Goal: Transaction & Acquisition: Subscribe to service/newsletter

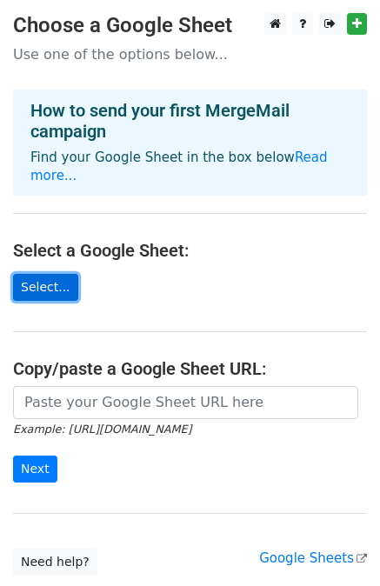
click at [55, 274] on link "Select..." at bounding box center [45, 287] width 65 height 27
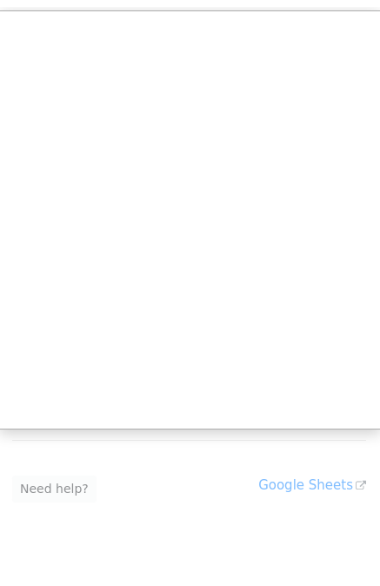
scroll to position [80, 0]
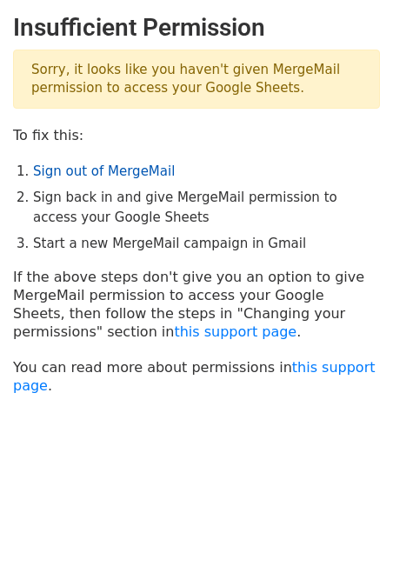
click at [129, 175] on link "Sign out of MergeMail" at bounding box center [104, 171] width 142 height 16
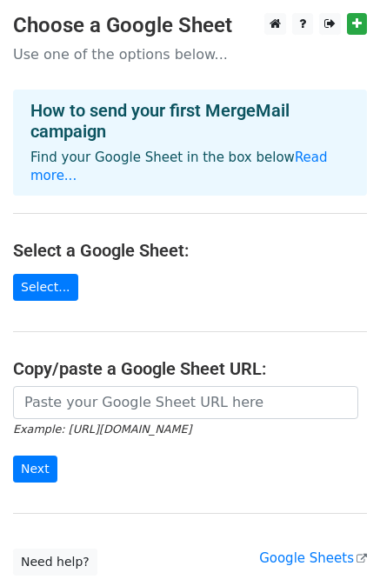
scroll to position [108, 0]
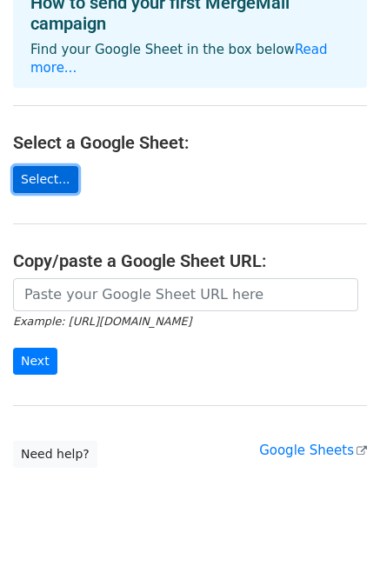
click at [43, 169] on link "Select..." at bounding box center [45, 179] width 65 height 27
drag, startPoint x: 43, startPoint y: 169, endPoint x: -209, endPoint y: 142, distance: 254.3
click at [0, 142] on html "Choose a Google Sheet Use one of the options below... How to send your first Me…" at bounding box center [190, 249] width 380 height 714
click at [30, 166] on link "Select..." at bounding box center [45, 179] width 65 height 27
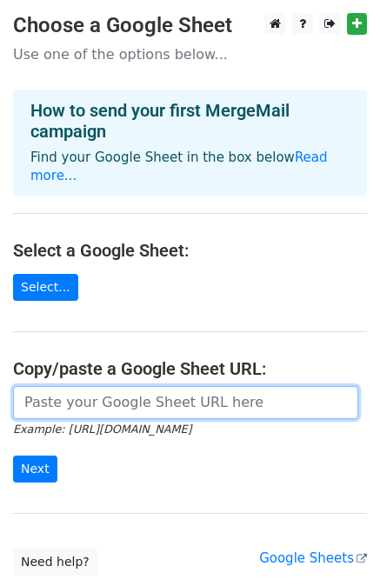
click at [131, 391] on input "url" at bounding box center [185, 402] width 345 height 33
paste input "https://docs.google.com/spreadsheets/d/1M-Jzi4XVsrmL8HNJw072-Kszyfv8vvE2RYhZZSu…"
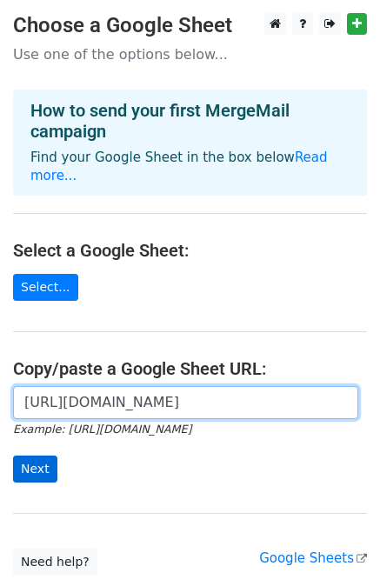
type input "https://docs.google.com/spreadsheets/d/1M-Jzi4XVsrmL8HNJw072-Kszyfv8vvE2RYhZZSu…"
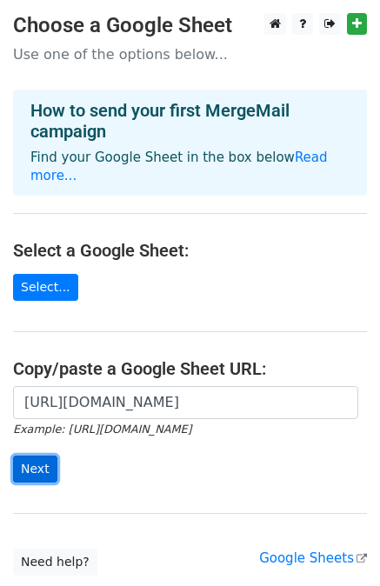
click at [36, 455] on input "Next" at bounding box center [35, 468] width 44 height 27
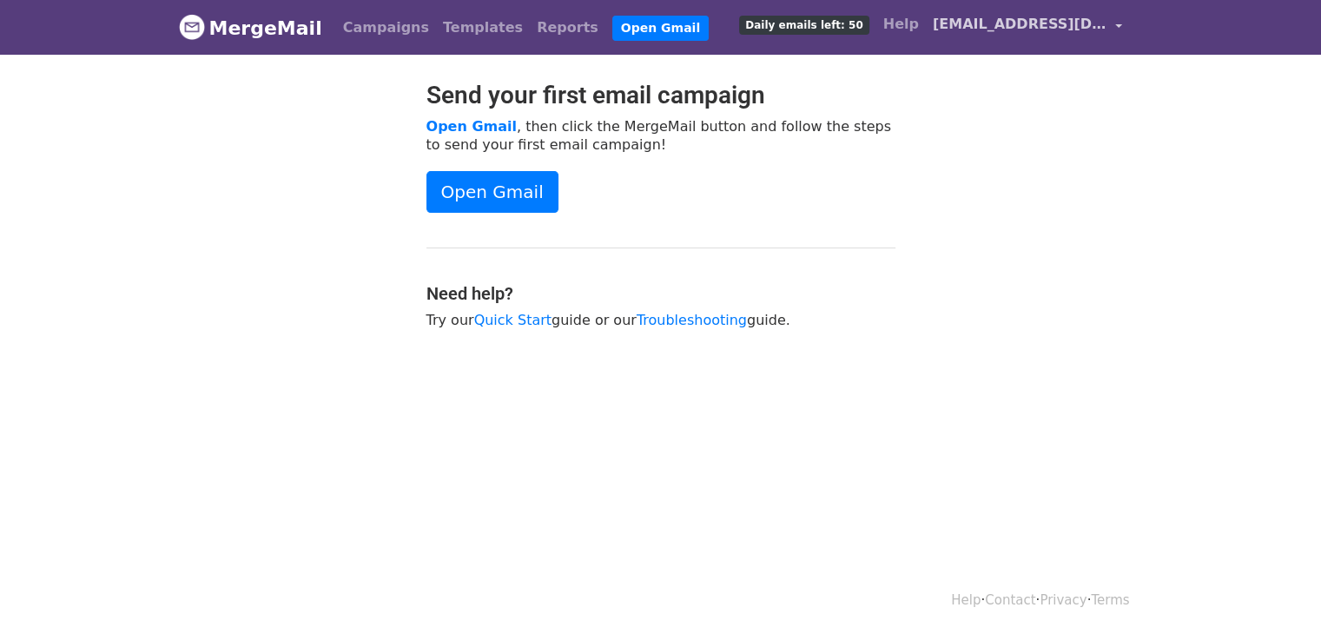
click at [1087, 21] on span "[EMAIL_ADDRESS][DOMAIN_NAME]" at bounding box center [1020, 24] width 174 height 21
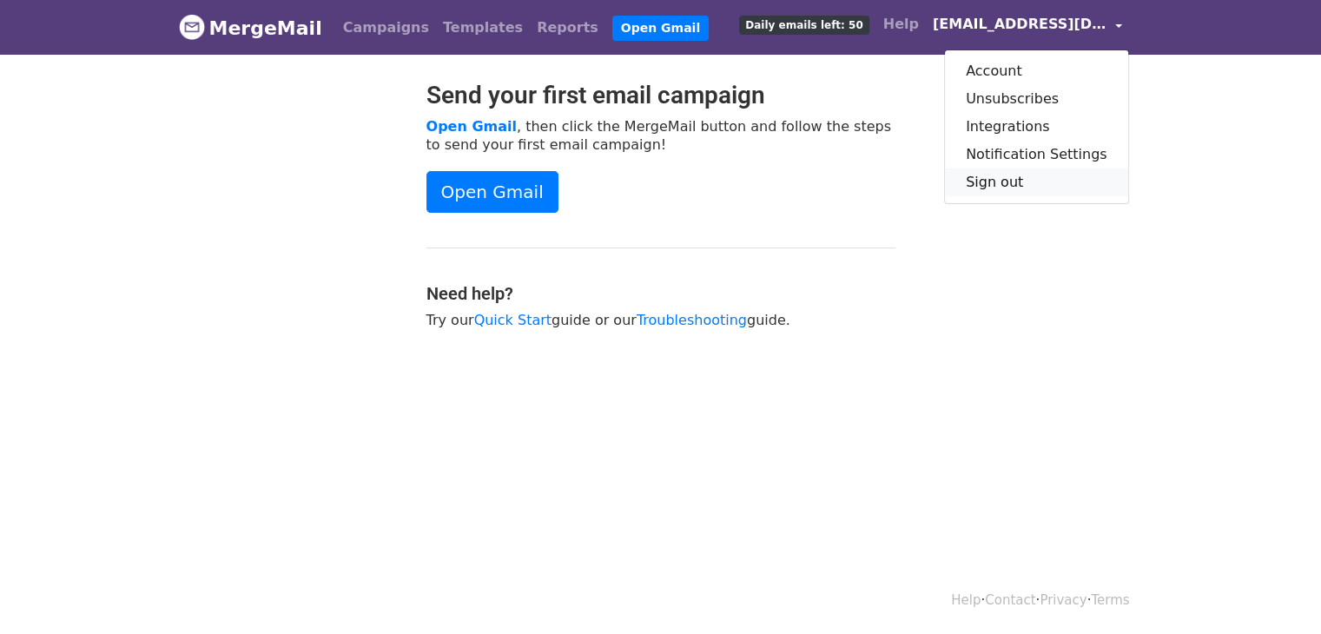
click at [997, 185] on link "Sign out" at bounding box center [1036, 183] width 183 height 28
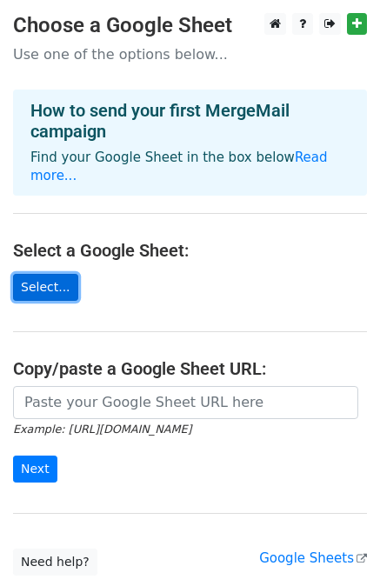
click at [52, 274] on link "Select..." at bounding box center [45, 287] width 65 height 27
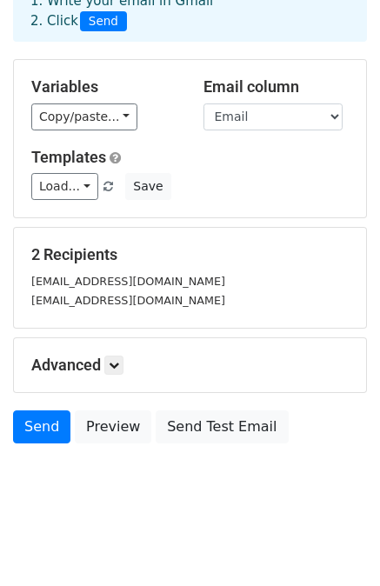
scroll to position [106, 0]
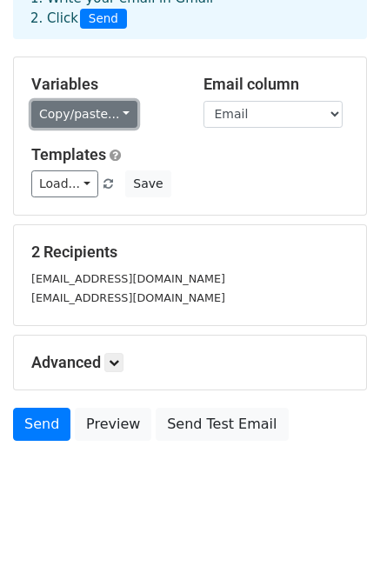
click at [116, 107] on link "Copy/paste..." at bounding box center [84, 114] width 106 height 27
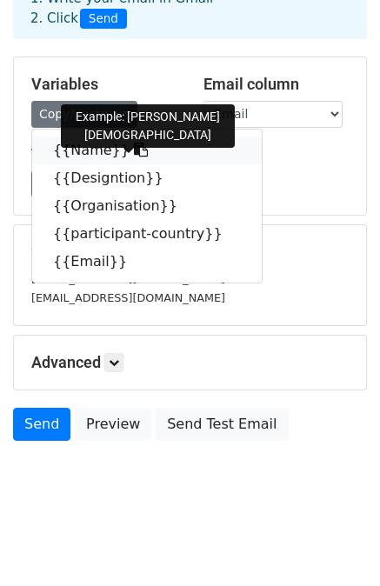
click at [104, 152] on link "{{Name}}" at bounding box center [146, 150] width 229 height 28
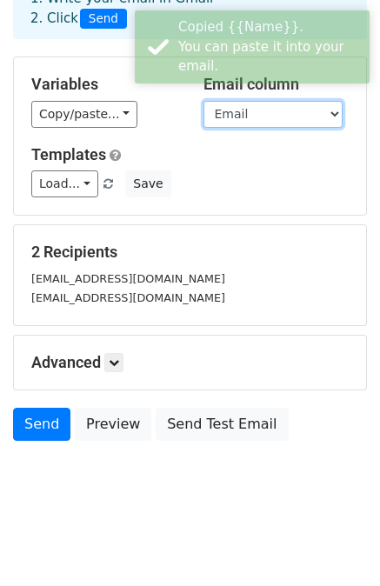
click at [253, 115] on select "Name Designtion Organisation participant-country Email" at bounding box center [272, 114] width 139 height 27
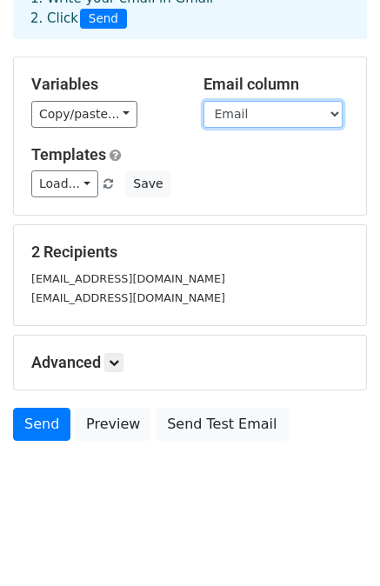
click at [253, 115] on select "Name Designtion Organisation participant-country Email" at bounding box center [272, 114] width 139 height 27
click at [203, 101] on select "Name Designtion Organisation participant-country Email" at bounding box center [272, 114] width 139 height 27
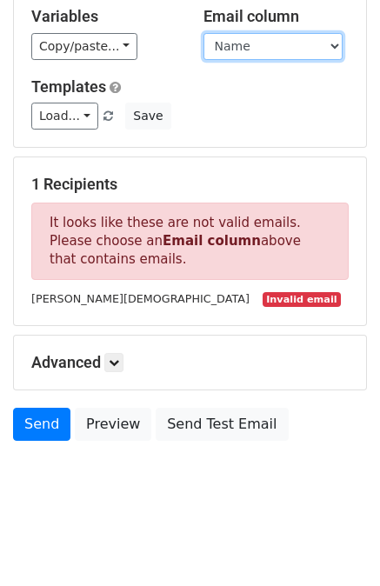
scroll to position [125, 0]
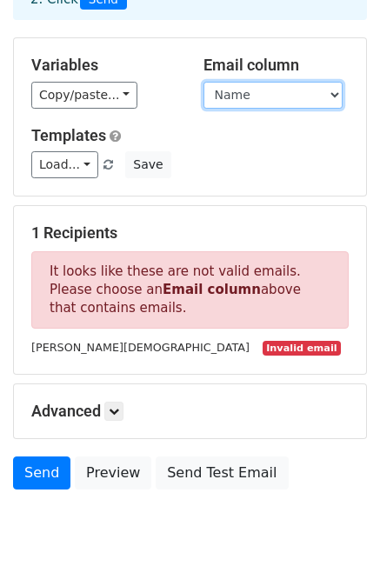
click at [214, 96] on select "Name Designtion Organisation participant-country Email" at bounding box center [272, 95] width 139 height 27
select select "Email"
click at [203, 82] on select "Name Designtion Organisation participant-country Email" at bounding box center [272, 95] width 139 height 27
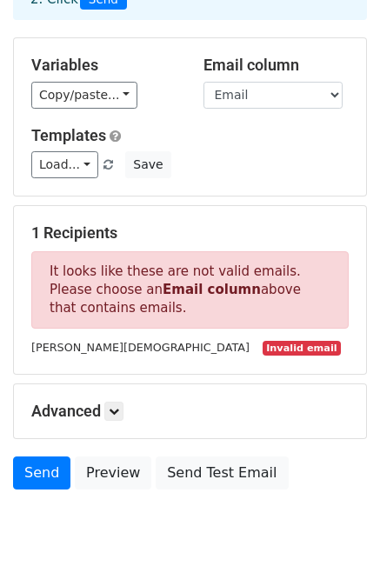
click at [208, 153] on div "Load... No templates saved Save" at bounding box center [189, 164] width 343 height 27
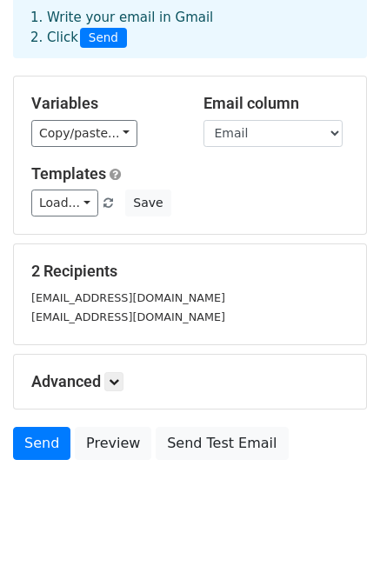
scroll to position [106, 0]
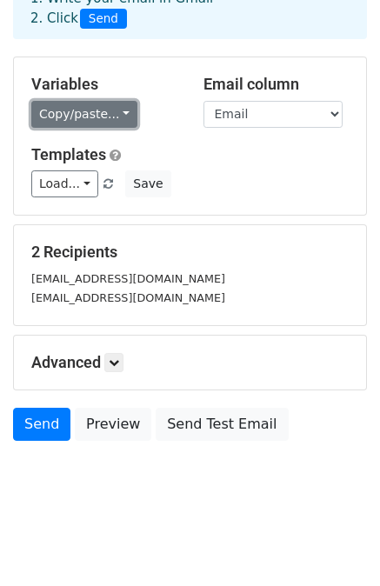
click at [89, 120] on link "Copy/paste..." at bounding box center [84, 114] width 106 height 27
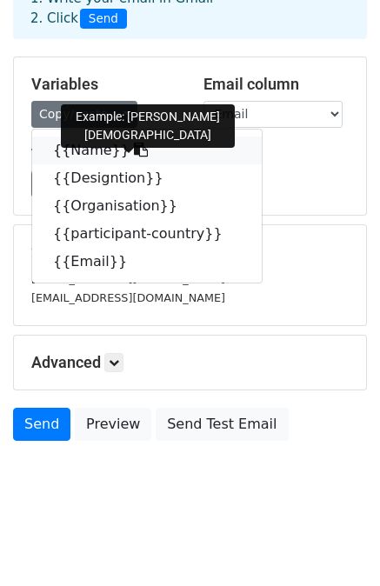
click at [81, 157] on link "{{Name}}" at bounding box center [146, 150] width 229 height 28
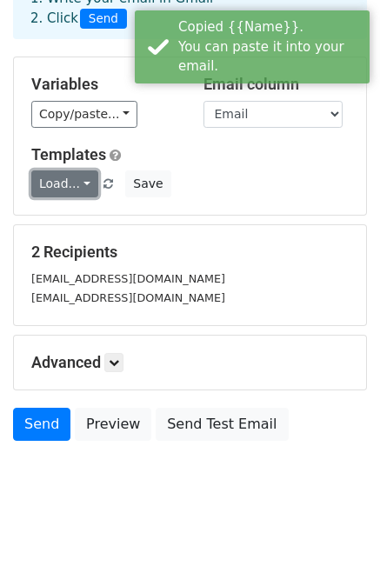
click at [75, 189] on link "Load..." at bounding box center [64, 183] width 67 height 27
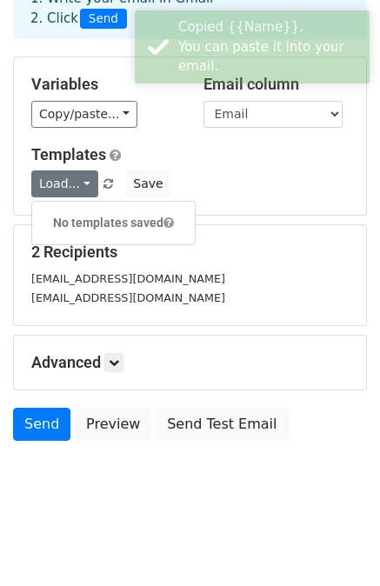
click at [70, 213] on h6 "No templates saved" at bounding box center [113, 222] width 162 height 29
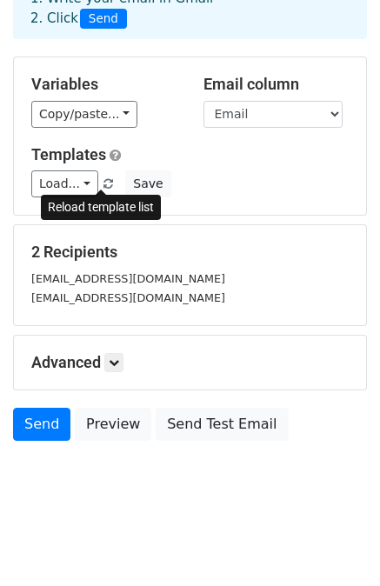
click at [103, 179] on span at bounding box center [108, 184] width 10 height 11
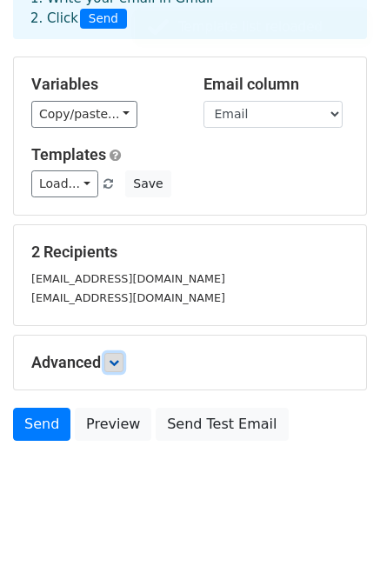
click at [118, 359] on icon at bounding box center [114, 362] width 10 height 10
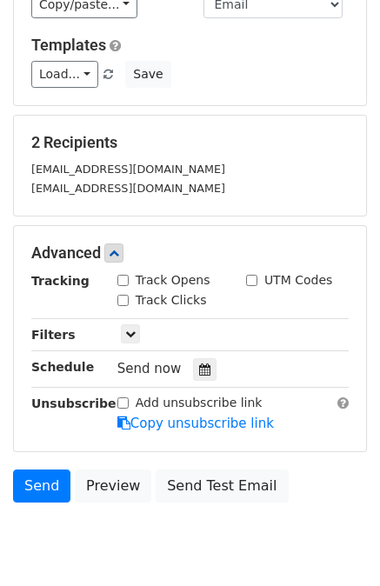
scroll to position [0, 0]
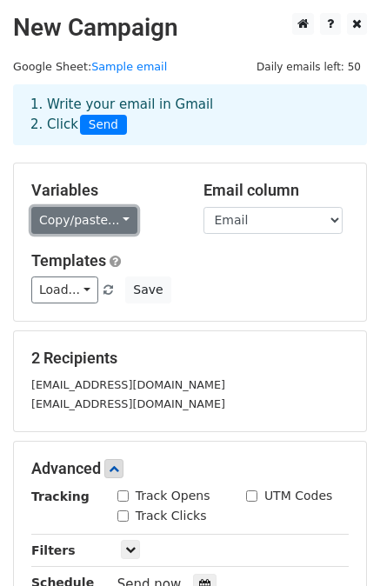
click at [115, 222] on link "Copy/paste..." at bounding box center [84, 220] width 106 height 27
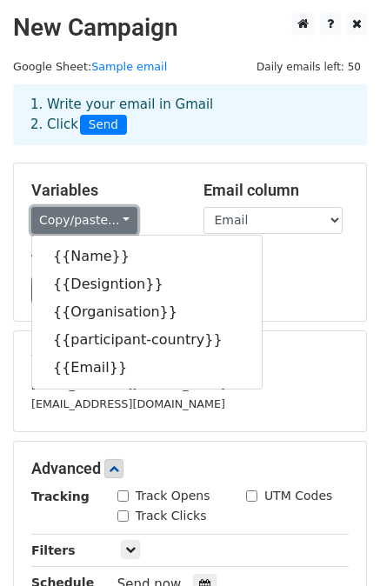
click at [115, 222] on link "Copy/paste..." at bounding box center [84, 220] width 106 height 27
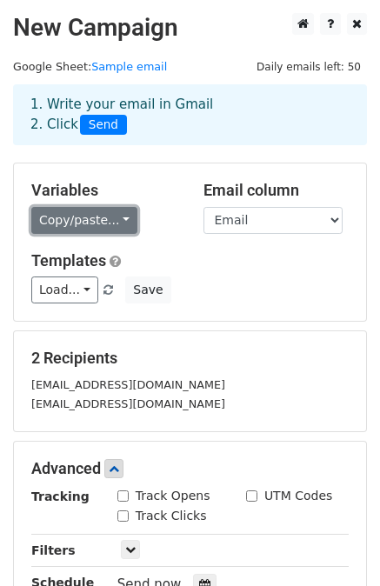
click at [115, 222] on link "Copy/paste..." at bounding box center [84, 220] width 106 height 27
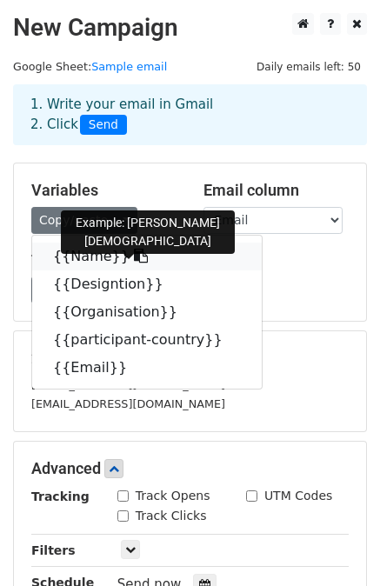
click at [99, 251] on link "{{Name}}" at bounding box center [146, 256] width 229 height 28
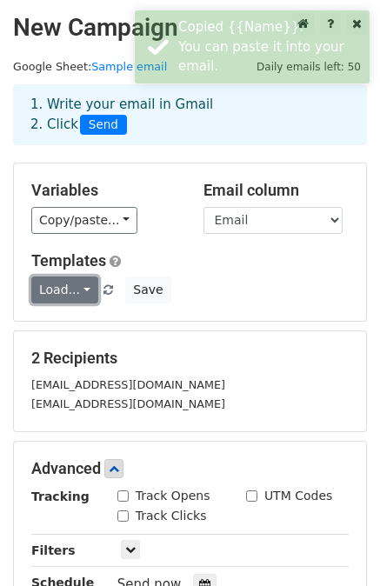
click at [56, 293] on link "Load..." at bounding box center [64, 289] width 67 height 27
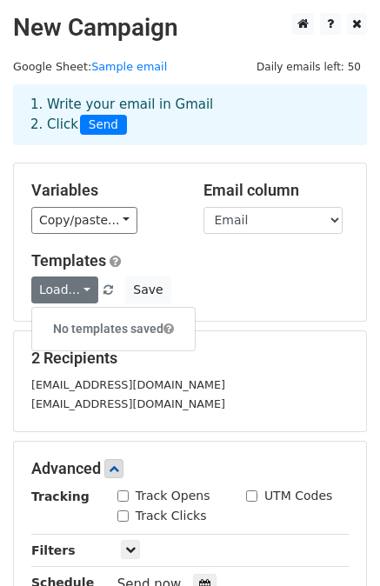
click at [103, 326] on h6 "No templates saved" at bounding box center [113, 328] width 162 height 29
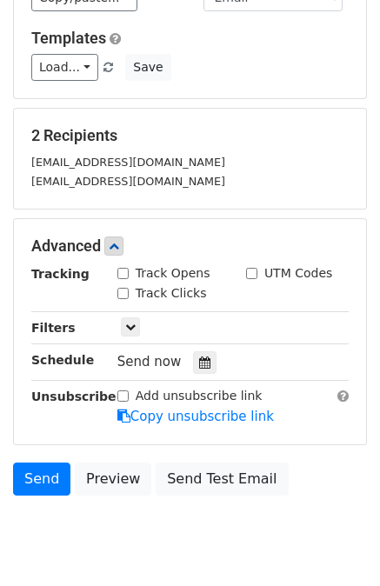
scroll to position [222, 0]
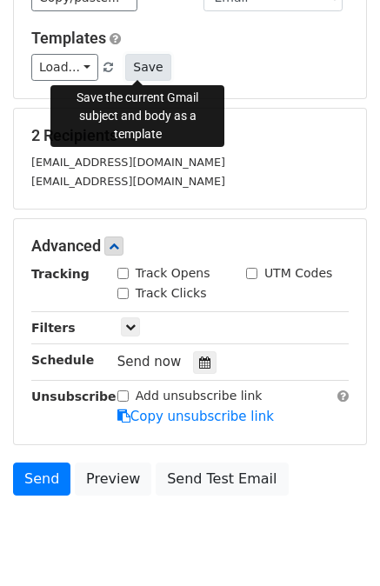
click at [136, 65] on button "Save" at bounding box center [147, 67] width 45 height 27
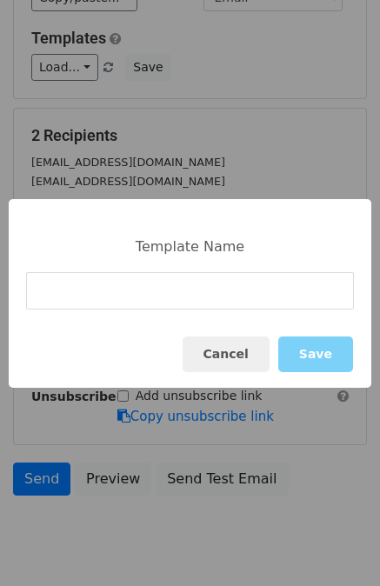
click at [142, 300] on input at bounding box center [190, 290] width 328 height 37
type input "MIPCOM"
click at [152, 334] on div "Cancel Save" at bounding box center [190, 354] width 362 height 67
click at [302, 348] on button "Save" at bounding box center [315, 354] width 75 height 36
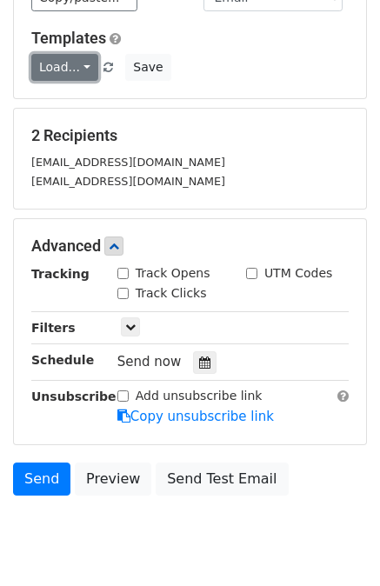
click at [63, 57] on link "Load..." at bounding box center [64, 67] width 67 height 27
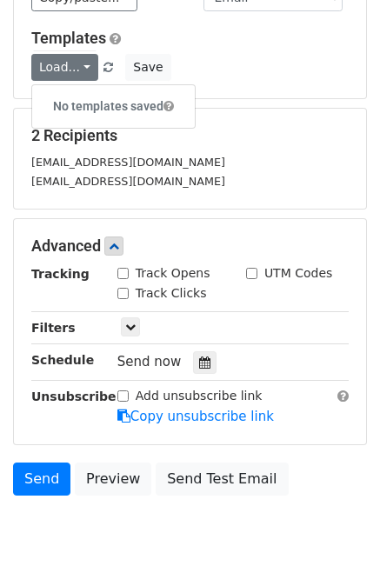
click at [202, 50] on div "Templates Load... No templates saved Save" at bounding box center [189, 55] width 343 height 53
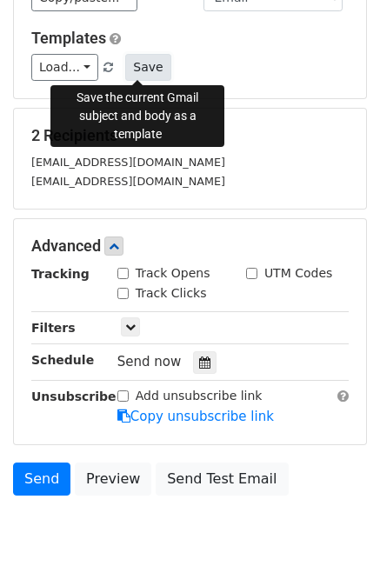
click at [142, 68] on button "Save" at bounding box center [147, 67] width 45 height 27
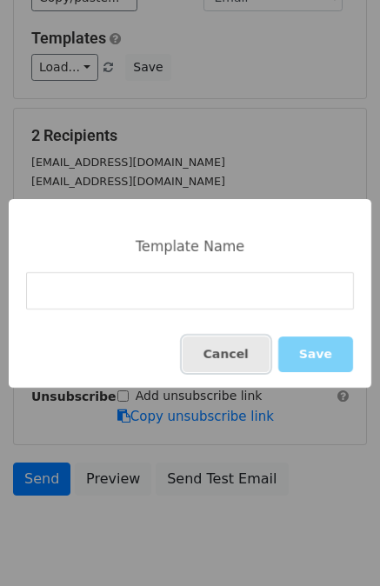
click at [257, 345] on button "Cancel" at bounding box center [225, 354] width 87 height 36
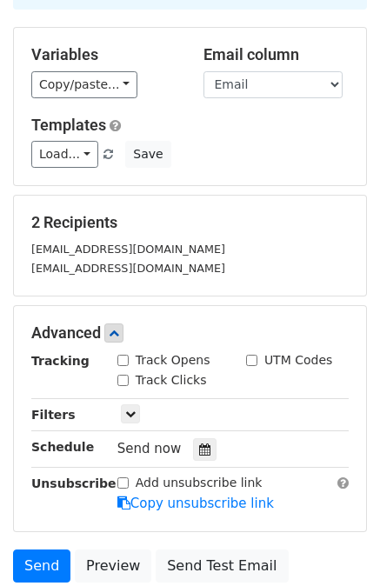
scroll to position [0, 0]
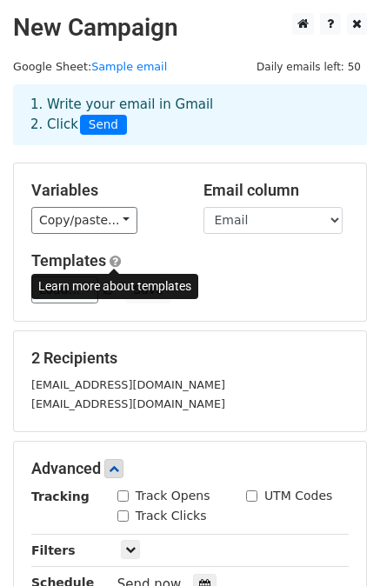
click at [116, 258] on span at bounding box center [114, 261] width 11 height 13
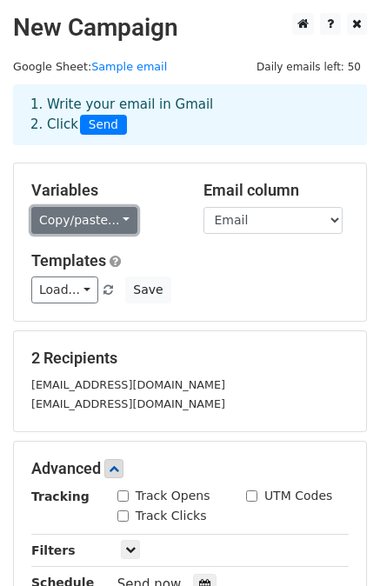
click at [83, 223] on link "Copy/paste..." at bounding box center [84, 220] width 106 height 27
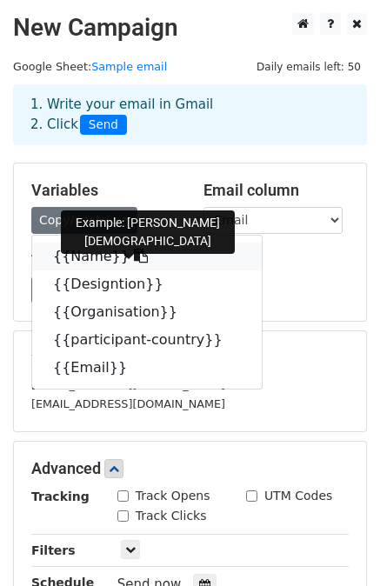
click at [134, 254] on icon at bounding box center [141, 255] width 14 height 14
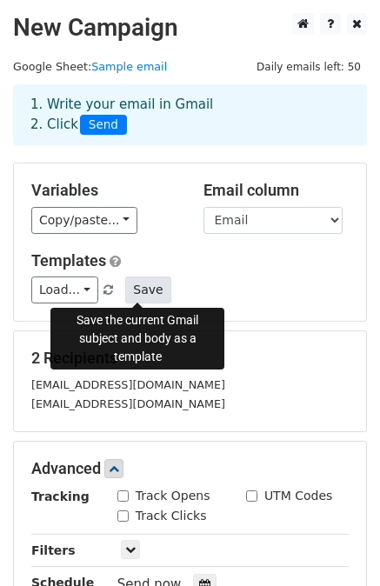
click at [134, 290] on button "Save" at bounding box center [147, 289] width 45 height 27
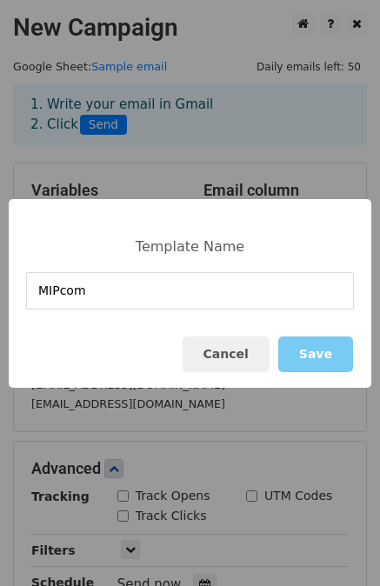
type input "MIPcom"
click at [317, 354] on button "Save" at bounding box center [315, 354] width 75 height 36
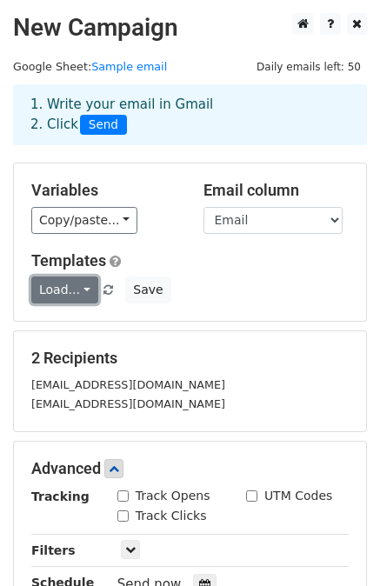
click at [80, 288] on link "Load..." at bounding box center [64, 289] width 67 height 27
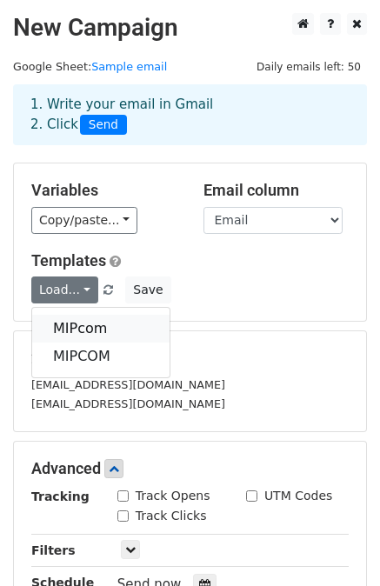
click at [78, 328] on link "MIPcom" at bounding box center [100, 328] width 137 height 28
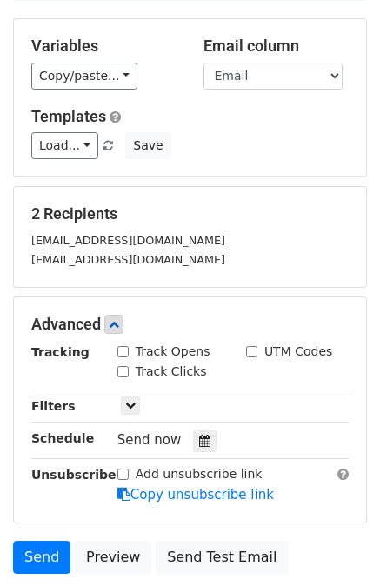
scroll to position [275, 0]
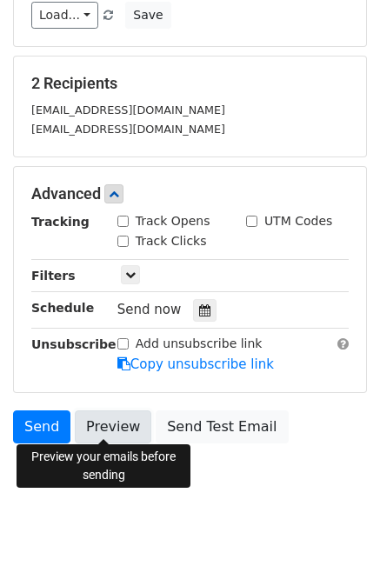
click at [115, 434] on link "Preview" at bounding box center [113, 426] width 76 height 33
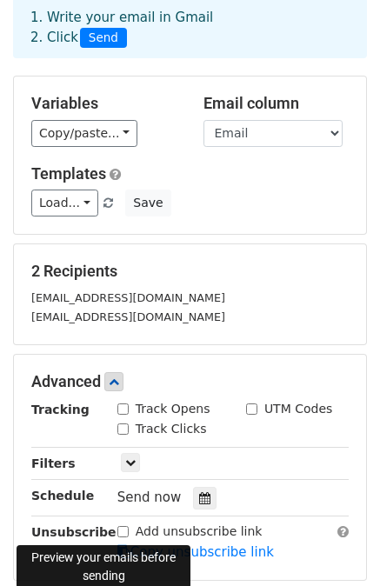
scroll to position [0, 0]
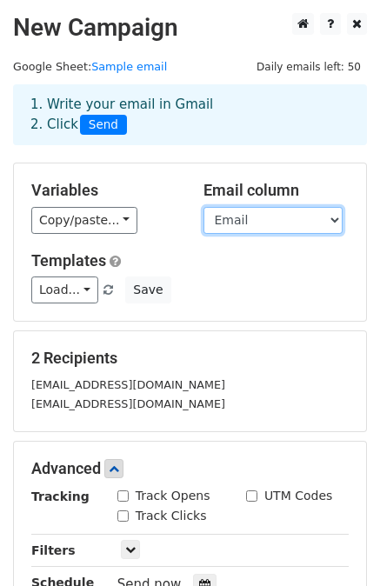
click at [236, 229] on select "Name Designtion Organisation participant-country Email" at bounding box center [272, 220] width 139 height 27
click at [255, 268] on h5 "Templates" at bounding box center [189, 260] width 317 height 19
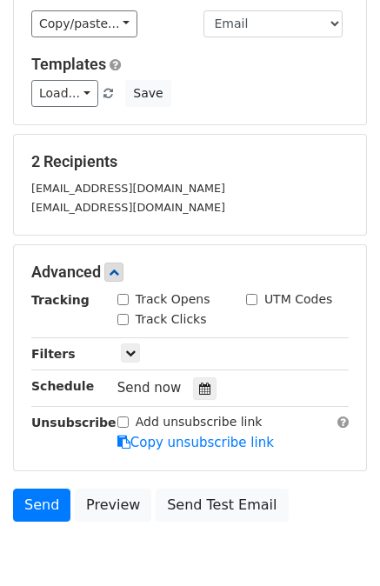
scroll to position [197, 0]
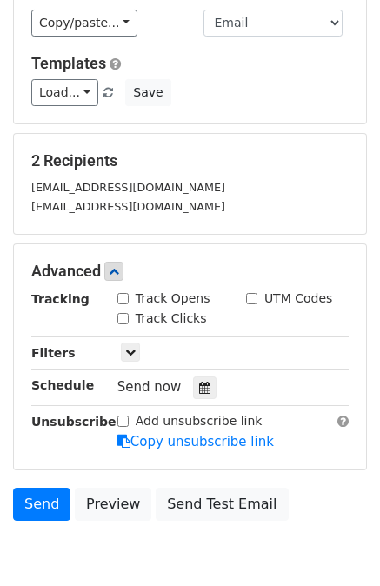
click at [122, 294] on input "Track Opens" at bounding box center [122, 298] width 11 height 11
checkbox input "true"
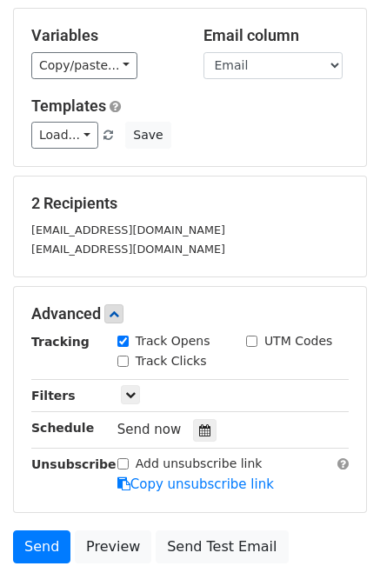
scroll to position [275, 0]
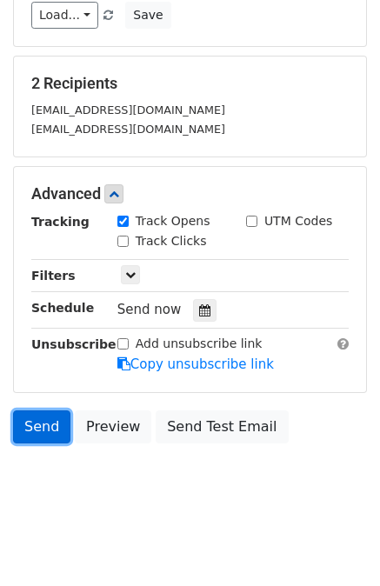
click at [35, 425] on link "Send" at bounding box center [41, 426] width 57 height 33
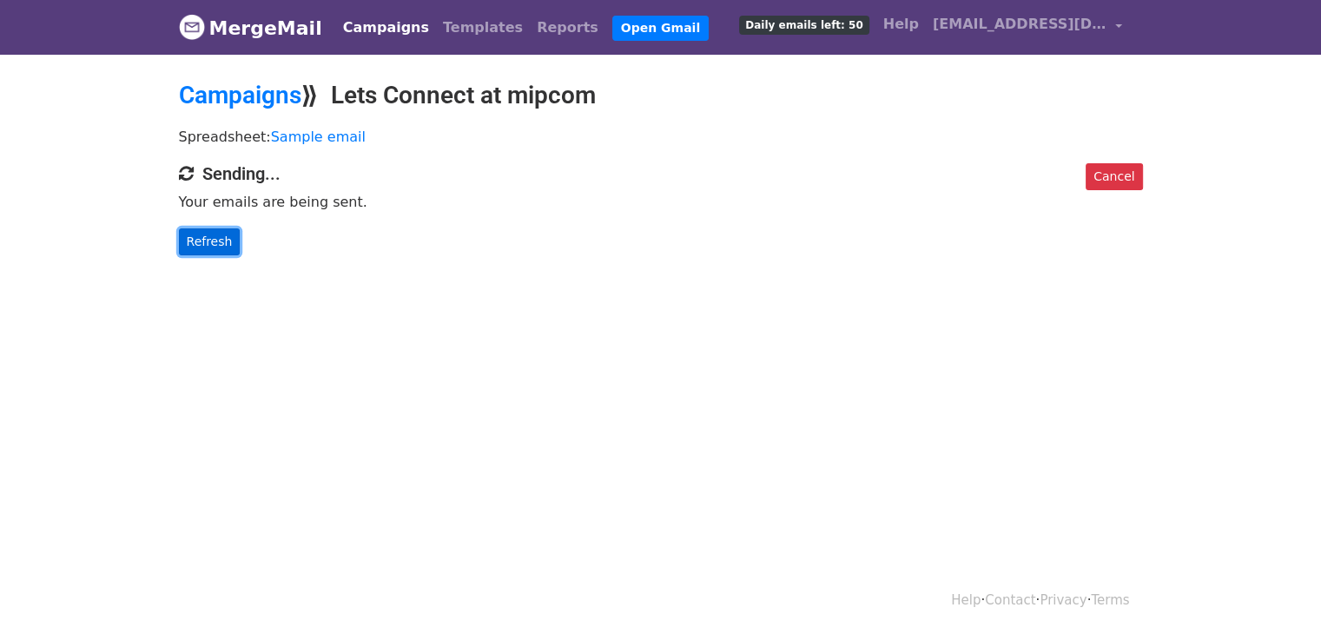
click at [207, 240] on link "Refresh" at bounding box center [210, 241] width 62 height 27
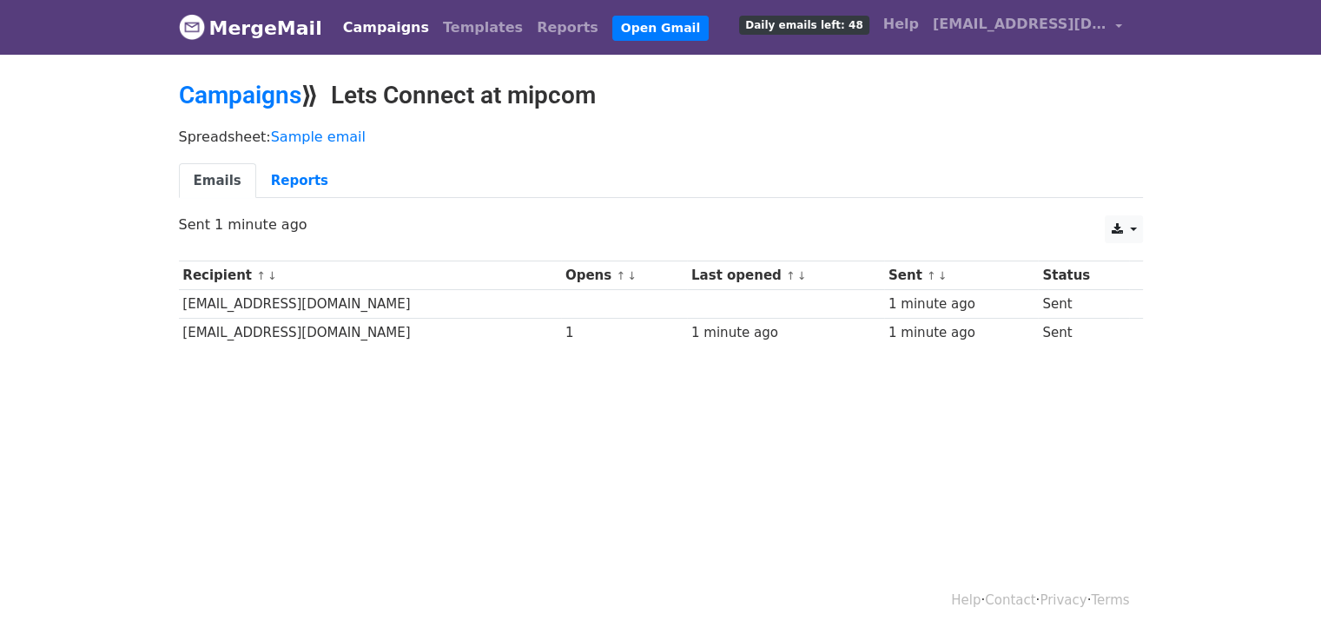
click at [207, 240] on div "CSV Excel Sent 1 minute ago" at bounding box center [661, 233] width 990 height 36
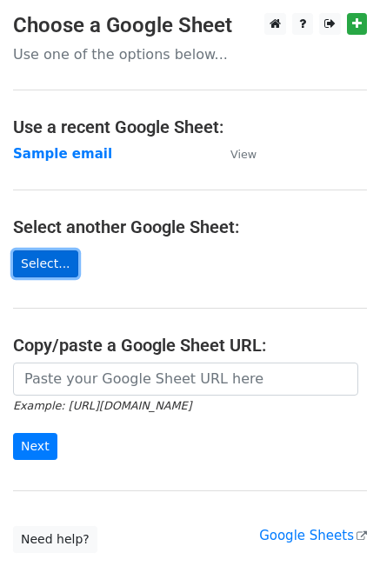
click at [50, 261] on link "Select..." at bounding box center [45, 263] width 65 height 27
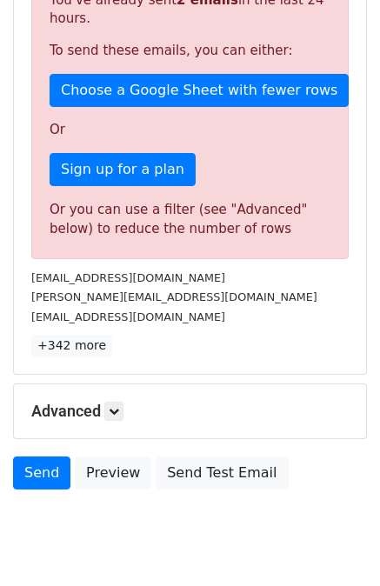
scroll to position [485, 0]
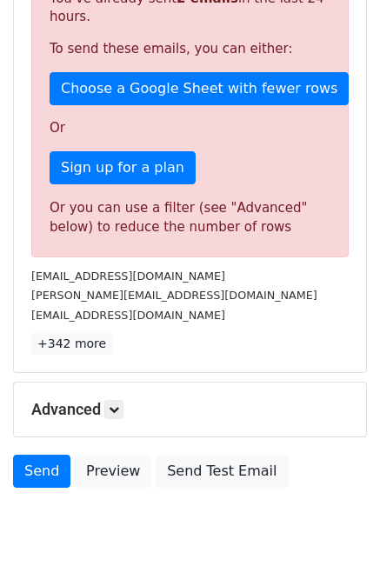
click at [106, 400] on h5 "Advanced" at bounding box center [189, 409] width 317 height 19
click at [115, 404] on icon at bounding box center [114, 409] width 10 height 10
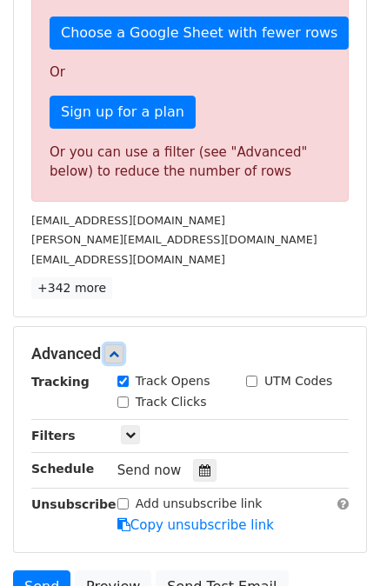
scroll to position [541, 0]
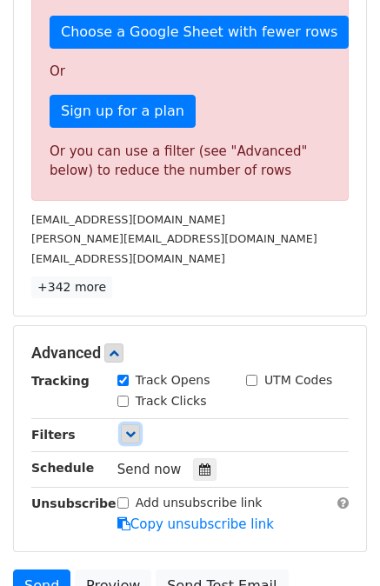
click at [136, 424] on link at bounding box center [130, 433] width 19 height 19
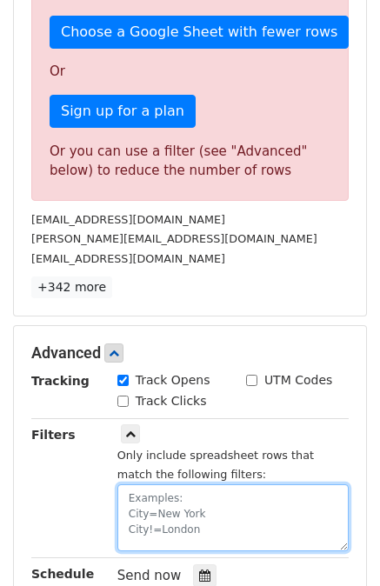
click at [147, 484] on textarea at bounding box center [232, 517] width 231 height 67
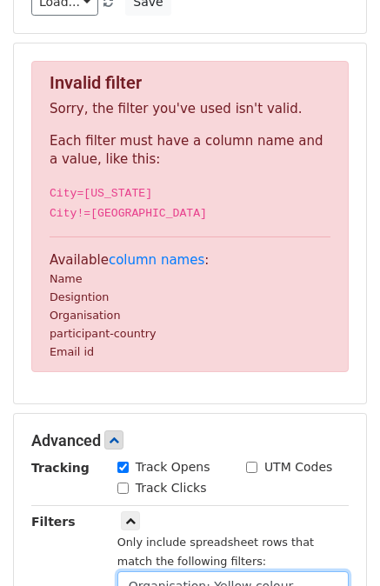
scroll to position [288, 0]
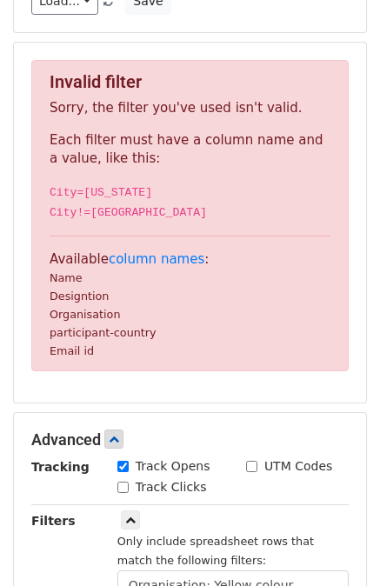
click at [72, 320] on small "Organisation" at bounding box center [85, 314] width 70 height 13
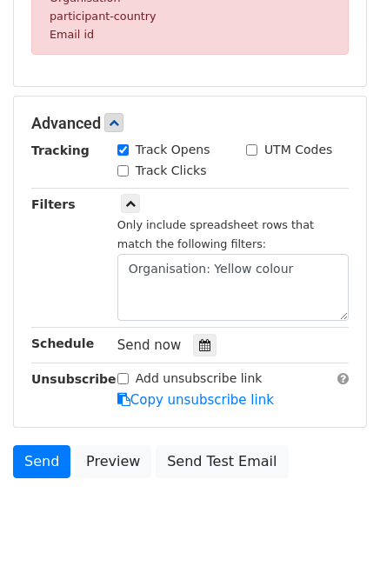
scroll to position [611, 0]
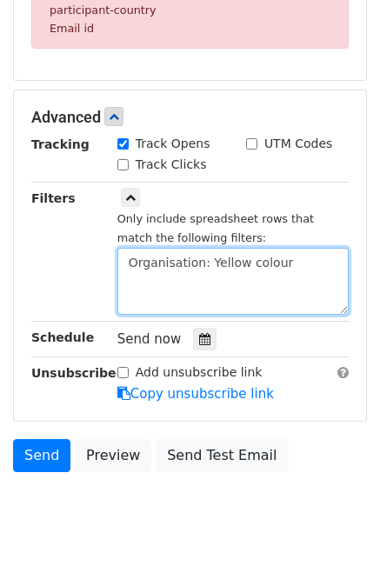
click at [278, 256] on textarea "Organisation: Yellow colour" at bounding box center [232, 281] width 231 height 67
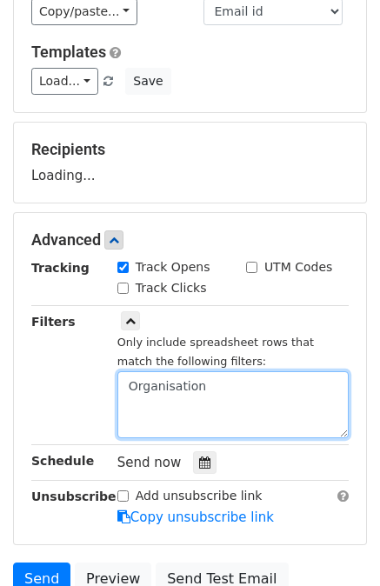
scroll to position [208, 0]
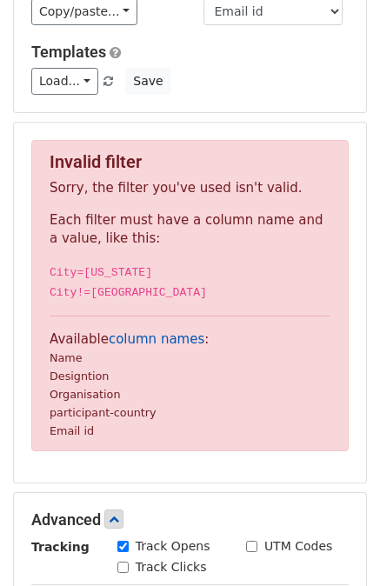
type textarea "Organisation"
click at [162, 338] on link "column names" at bounding box center [157, 339] width 96 height 16
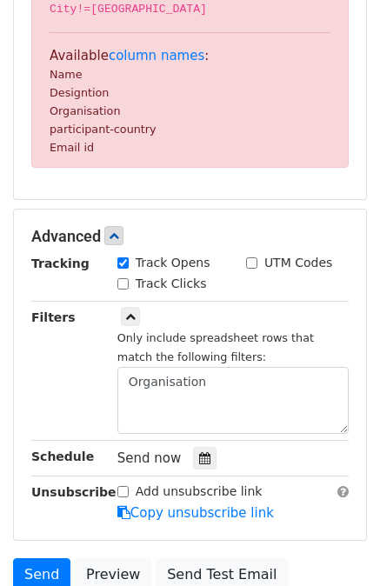
scroll to position [500, 0]
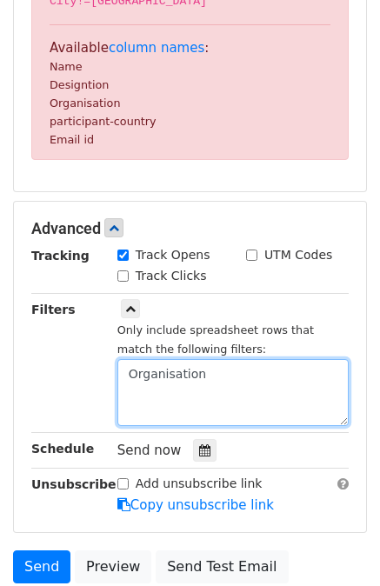
click at [229, 385] on textarea "Organisation" at bounding box center [232, 392] width 231 height 67
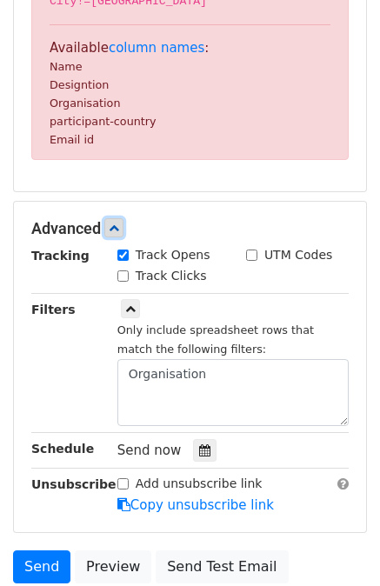
click at [119, 228] on icon at bounding box center [114, 227] width 10 height 10
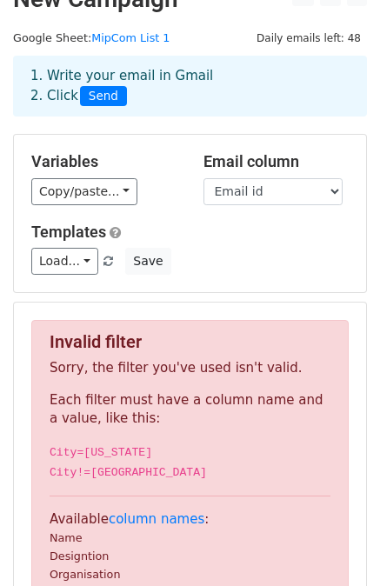
scroll to position [28, 0]
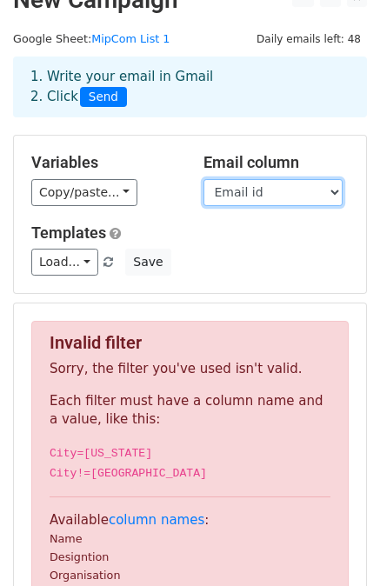
click at [260, 201] on select "Name Designtion Organisation participant-country Email id" at bounding box center [272, 192] width 139 height 27
click at [203, 179] on select "Name Designtion Organisation participant-country Email id" at bounding box center [272, 192] width 139 height 27
click at [242, 189] on select "Name Designtion Organisation participant-country Email id" at bounding box center [272, 192] width 139 height 27
select select "Email id"
click at [203, 179] on select "Name Designtion Organisation participant-country Email id" at bounding box center [272, 192] width 139 height 27
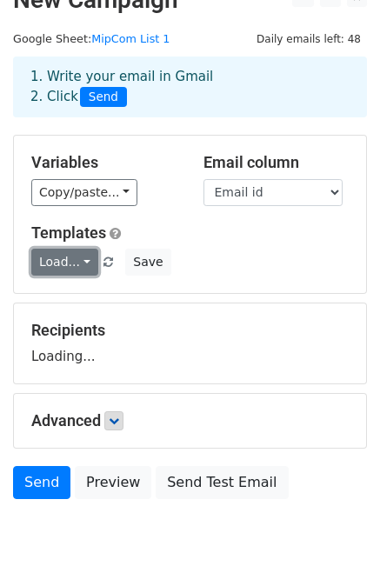
click at [79, 264] on link "Load..." at bounding box center [64, 261] width 67 height 27
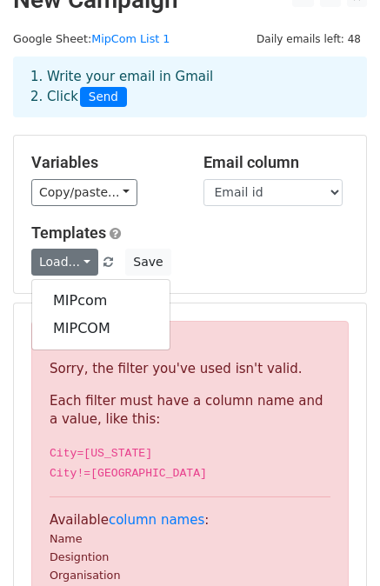
click at [278, 235] on h5 "Templates" at bounding box center [189, 232] width 317 height 19
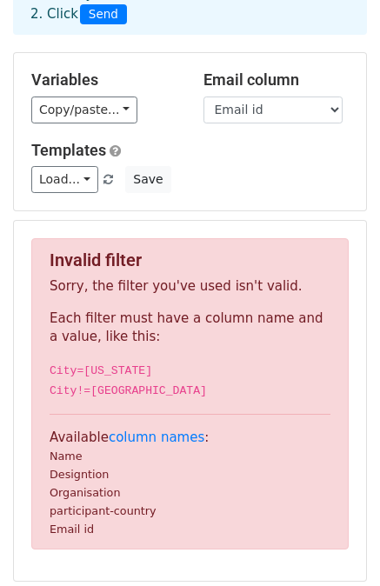
scroll to position [368, 0]
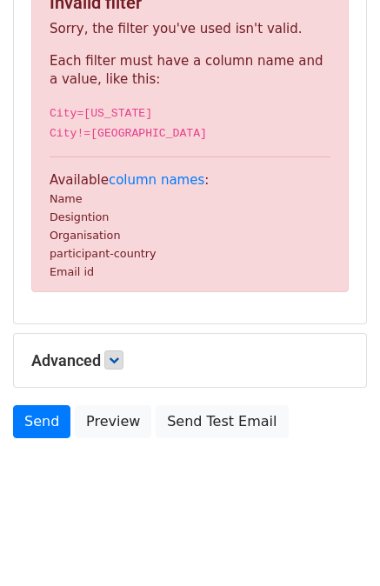
click at [96, 352] on h5 "Advanced" at bounding box center [189, 360] width 317 height 19
click at [113, 370] on div "Advanced Tracking Track Opens UTM Codes Track Clicks Filters Only include sprea…" at bounding box center [190, 361] width 352 height 54
click at [116, 365] on icon at bounding box center [114, 359] width 10 height 10
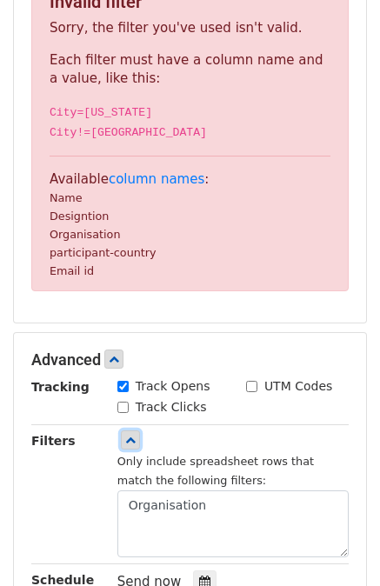
click at [137, 444] on link at bounding box center [130, 439] width 19 height 19
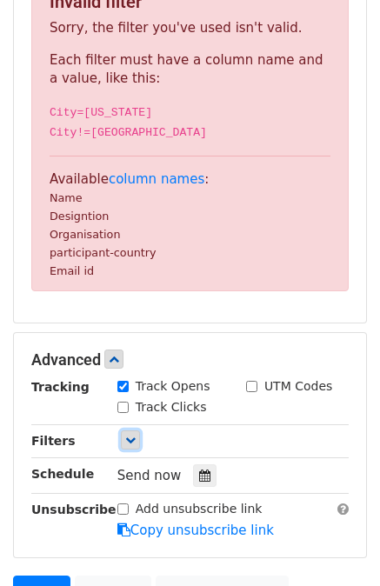
click at [137, 444] on link at bounding box center [130, 439] width 19 height 19
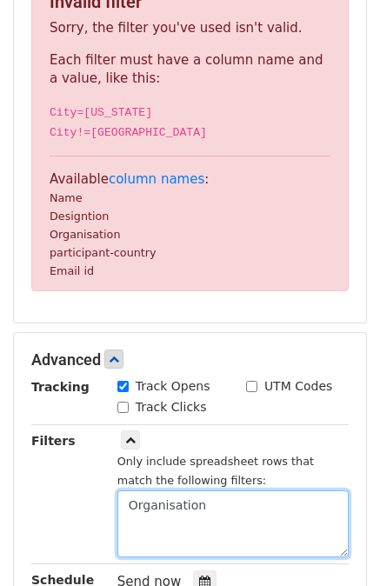
click at [199, 510] on textarea "Organisation" at bounding box center [232, 523] width 231 height 67
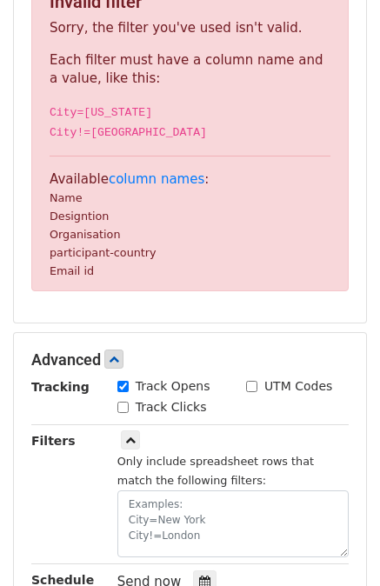
click at [52, 514] on body "New Campaign Daily emails left: 48 Google Sheet: MipCom List 1 1. Write your em…" at bounding box center [190, 219] width 380 height 1148
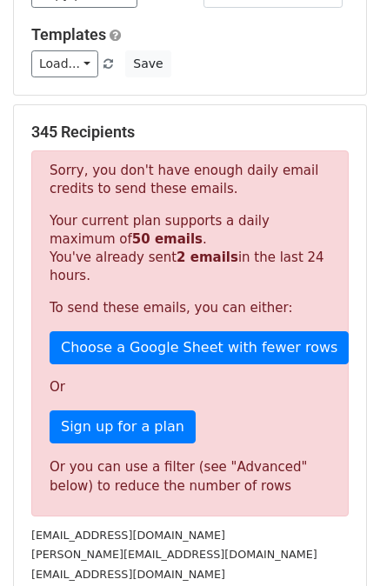
scroll to position [278, 0]
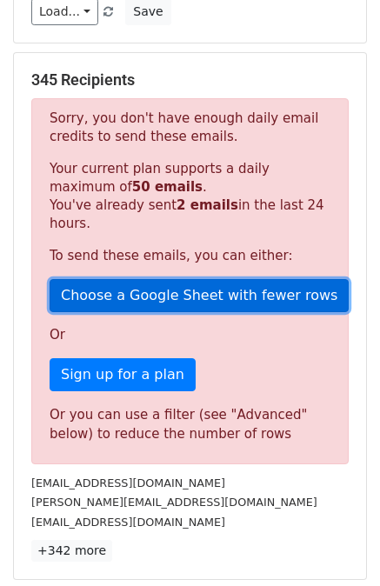
click at [202, 281] on link "Choose a Google Sheet with fewer rows" at bounding box center [199, 295] width 299 height 33
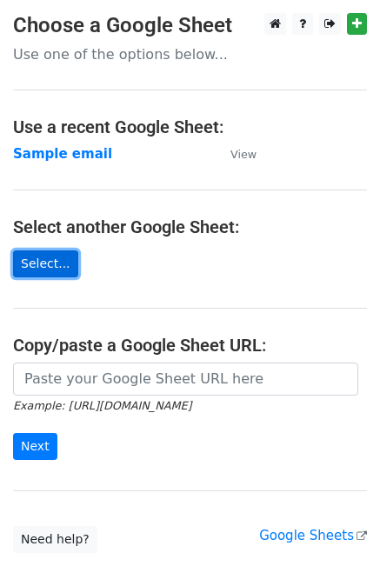
click at [42, 262] on link "Select..." at bounding box center [45, 263] width 65 height 27
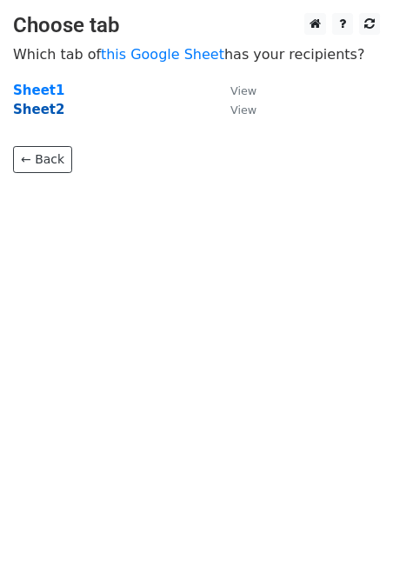
click at [36, 116] on strong "Sheet2" at bounding box center [38, 110] width 51 height 16
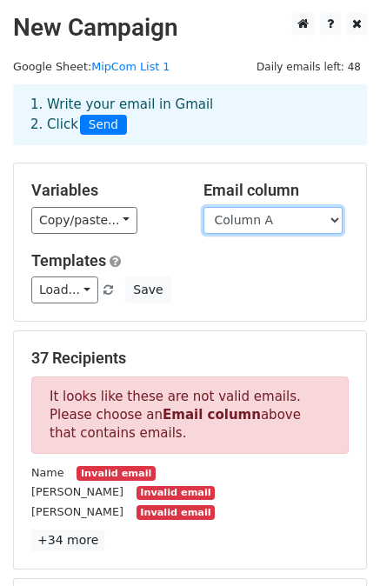
click at [259, 223] on select "Column A Column B Column C Column D" at bounding box center [272, 220] width 139 height 27
click at [203, 207] on select "Column A Column B Column C Column D" at bounding box center [272, 220] width 139 height 27
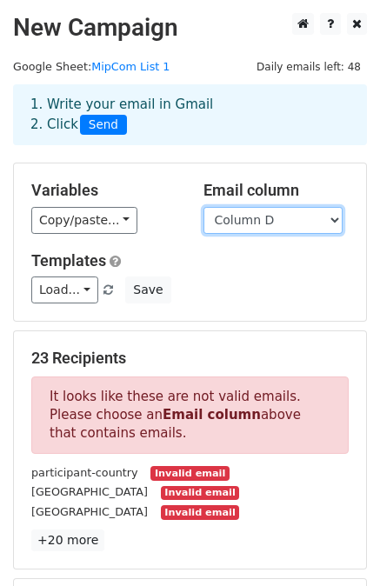
scroll to position [19, 0]
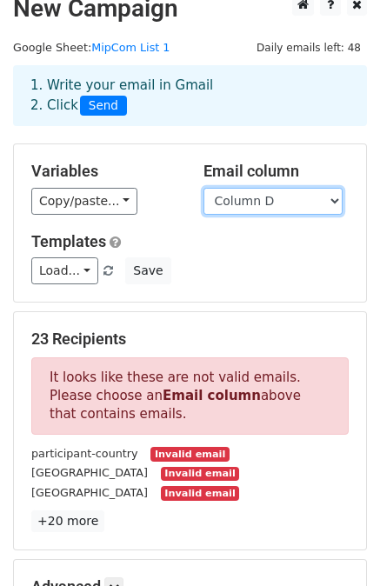
click at [258, 202] on select "Column A Column B Column C Column D" at bounding box center [272, 201] width 139 height 27
click at [203, 188] on select "Column A Column B Column C Column D" at bounding box center [272, 201] width 139 height 27
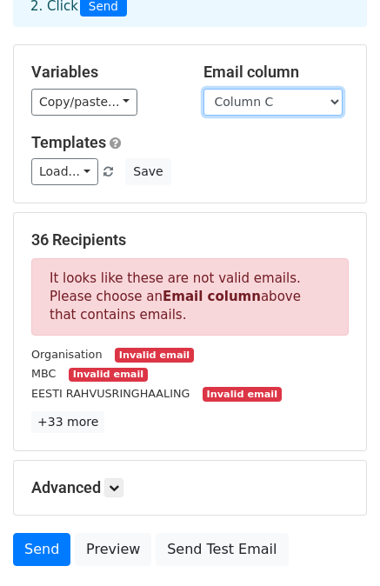
scroll to position [120, 0]
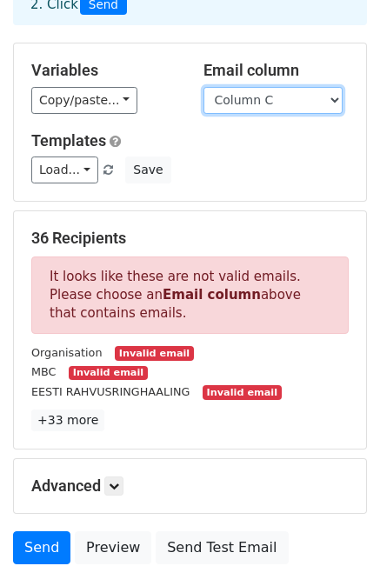
click at [241, 102] on select "Column A Column B Column C Column D" at bounding box center [272, 100] width 139 height 27
select select "Column B"
click at [203, 87] on select "Column A Column B Column C Column D" at bounding box center [272, 100] width 139 height 27
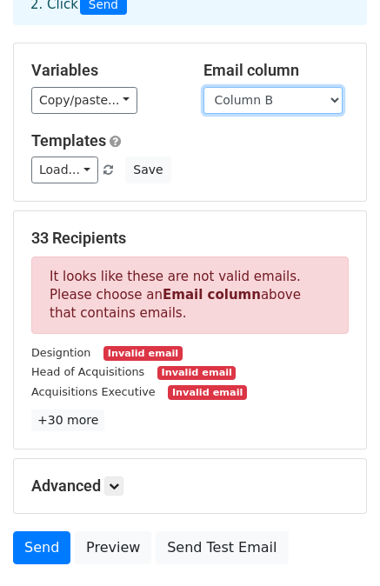
click at [235, 97] on select "Column A Column B Column C Column D" at bounding box center [272, 100] width 139 height 27
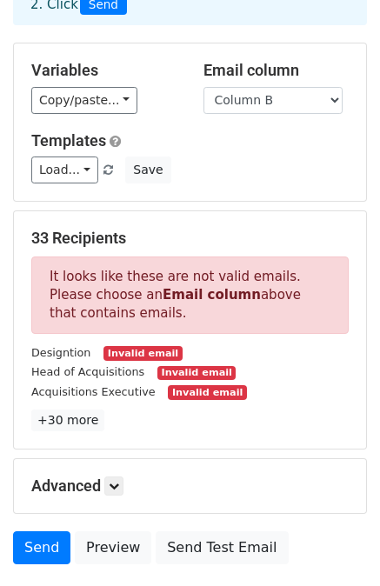
click at [178, 73] on div "Variables Copy/paste... {{Column A}} {{Column B}} {{Column C}} {{Column D}}" at bounding box center [104, 87] width 172 height 53
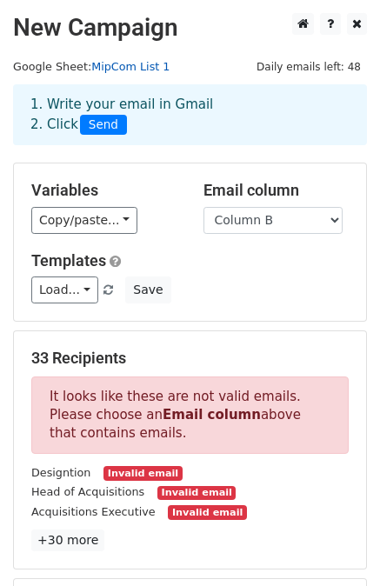
click at [111, 62] on link "MipCom List 1" at bounding box center [130, 66] width 78 height 13
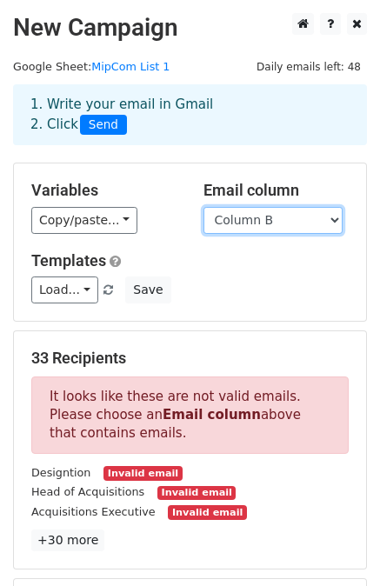
click at [254, 222] on select "Column A Column B Column C Column D" at bounding box center [272, 220] width 139 height 27
click at [194, 298] on div "Load... MIPcom MIPCOM Save" at bounding box center [189, 289] width 343 height 27
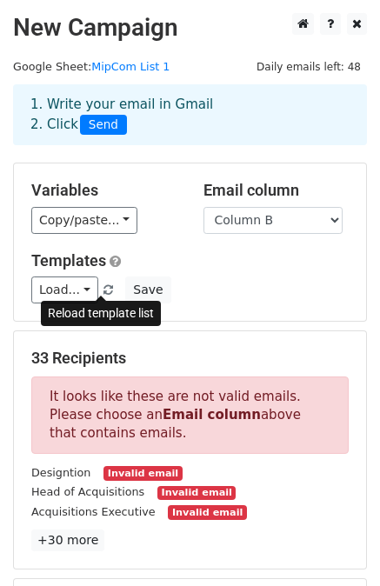
click at [103, 285] on span at bounding box center [108, 290] width 10 height 11
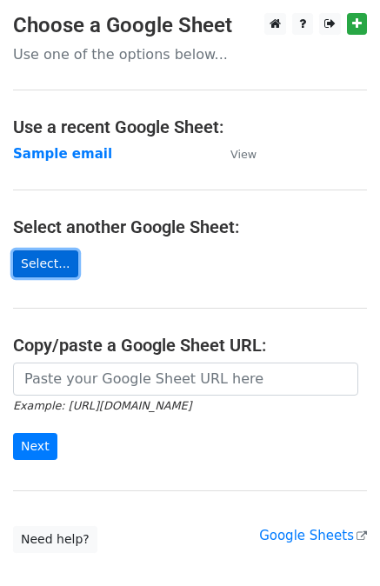
click at [56, 270] on link "Select..." at bounding box center [45, 263] width 65 height 27
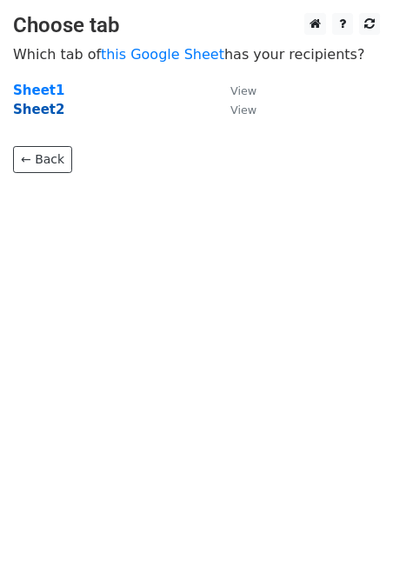
click at [42, 109] on strong "Sheet2" at bounding box center [38, 110] width 51 height 16
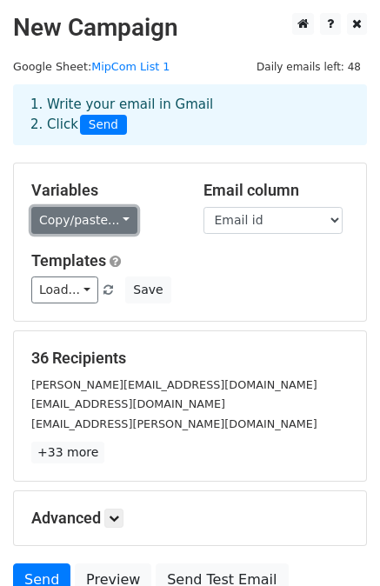
click at [119, 217] on link "Copy/paste..." at bounding box center [84, 220] width 106 height 27
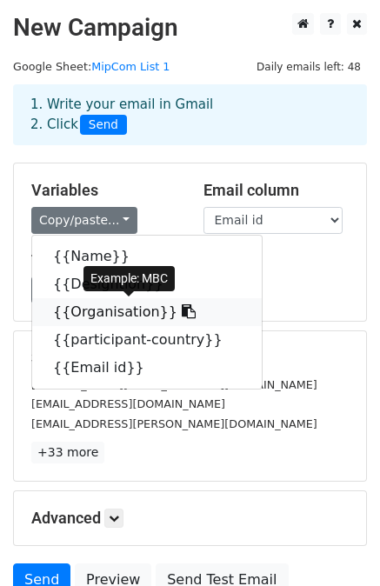
click at [108, 308] on link "{{Organisation}}" at bounding box center [146, 312] width 229 height 28
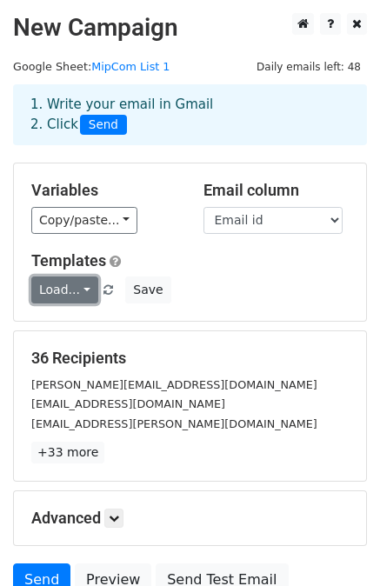
click at [84, 292] on link "Load..." at bounding box center [64, 289] width 67 height 27
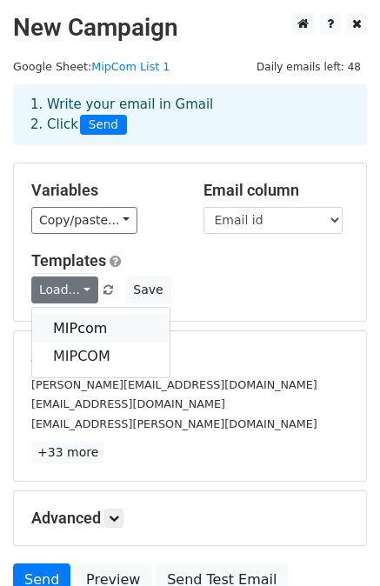
click at [83, 328] on link "MIPcom" at bounding box center [100, 328] width 137 height 28
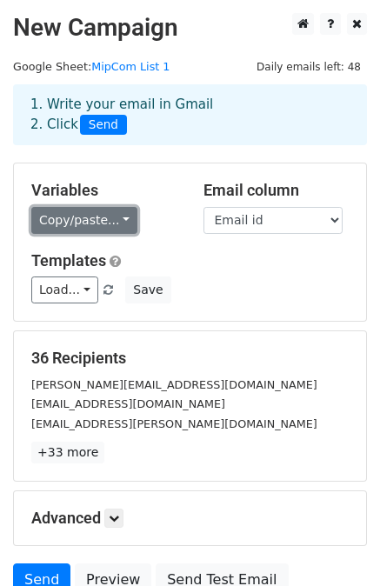
click at [116, 231] on link "Copy/paste..." at bounding box center [84, 220] width 106 height 27
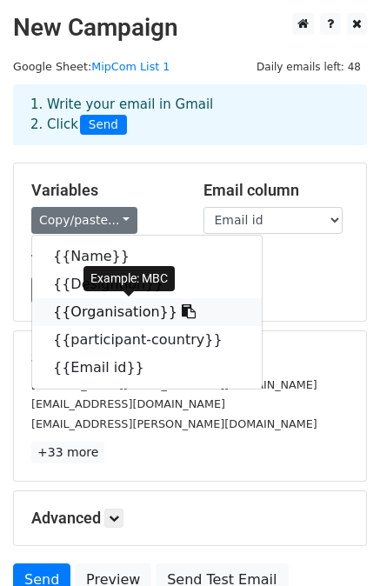
click at [148, 310] on link "{{Organisation}}" at bounding box center [146, 312] width 229 height 28
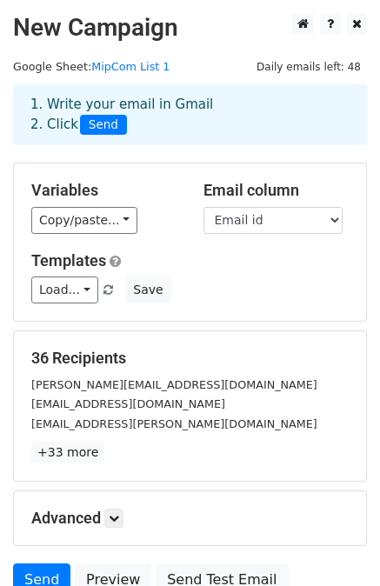
scroll to position [156, 0]
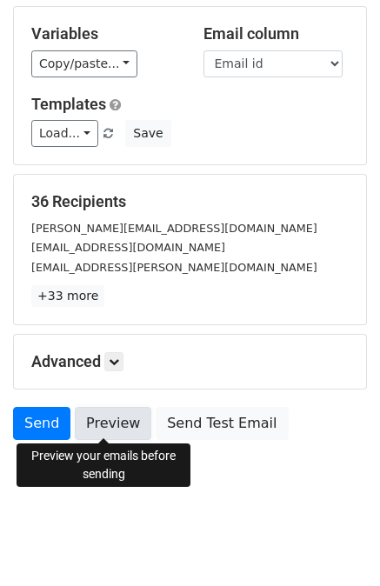
click at [116, 426] on link "Preview" at bounding box center [113, 423] width 76 height 33
click at [107, 414] on link "Preview" at bounding box center [113, 423] width 76 height 33
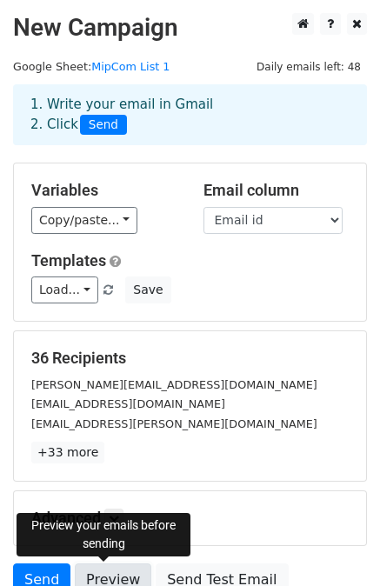
click at [103, 563] on link "Preview" at bounding box center [113, 579] width 76 height 33
click at [110, 578] on link "Preview" at bounding box center [113, 579] width 76 height 33
click at [111, 567] on link "Preview" at bounding box center [113, 579] width 76 height 33
click at [101, 571] on link "Preview" at bounding box center [113, 579] width 76 height 33
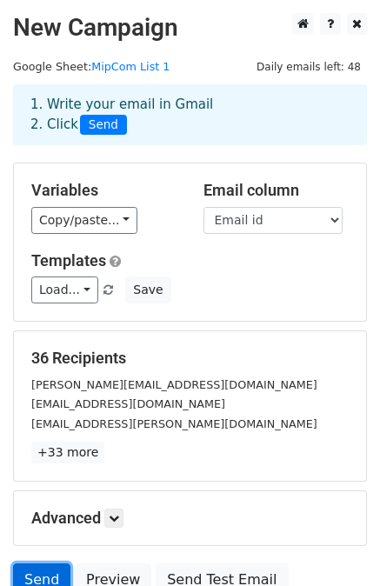
click at [49, 572] on link "Send" at bounding box center [41, 579] width 57 height 33
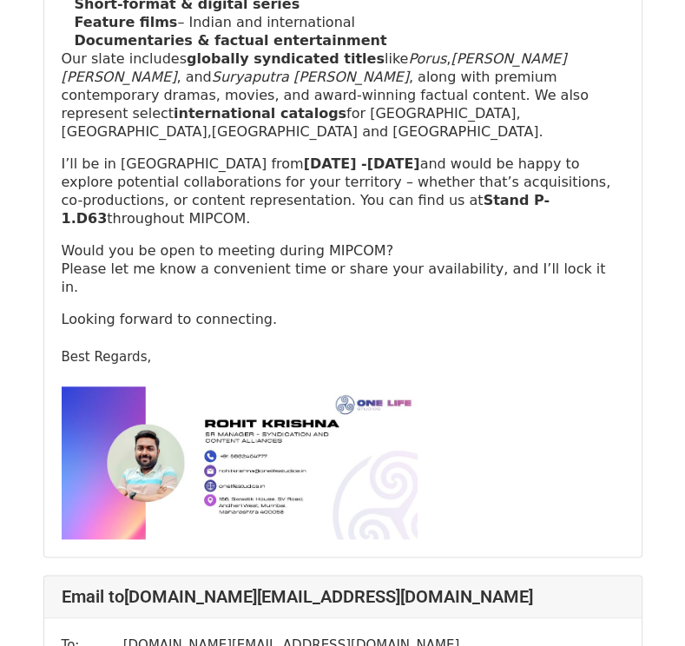
scroll to position [4156, 0]
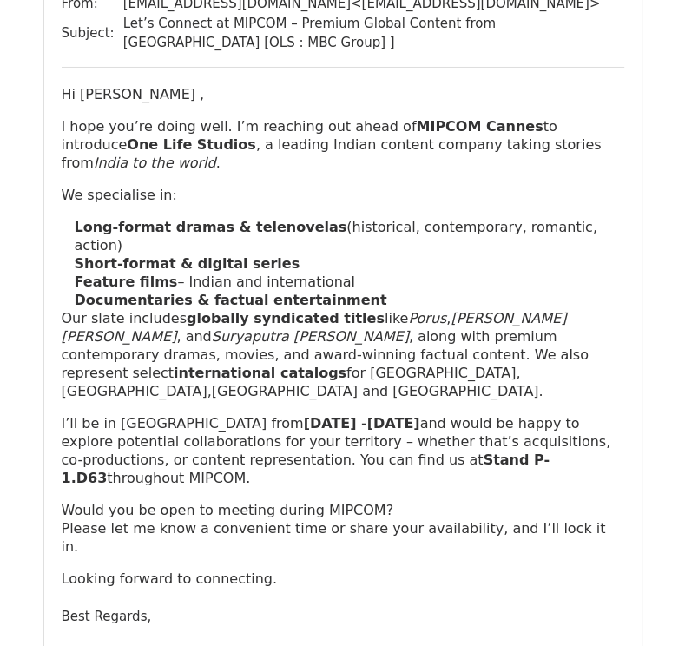
scroll to position [6657, 0]
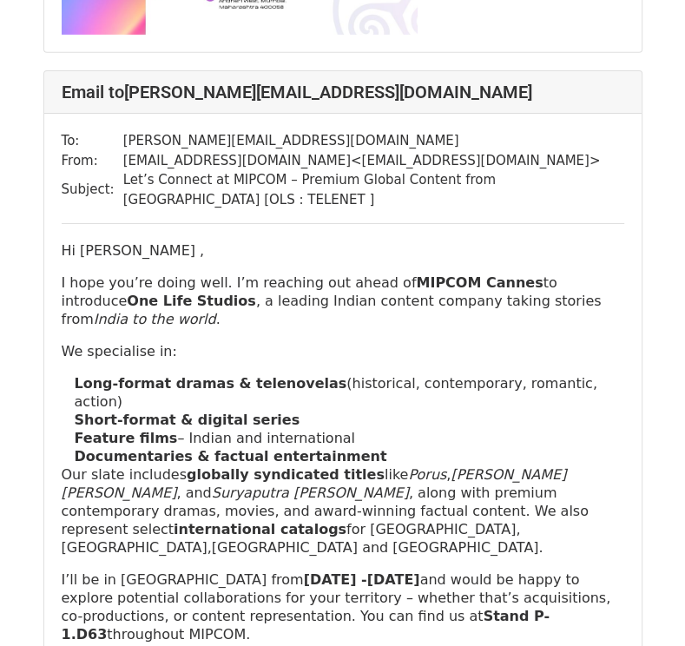
scroll to position [26884, 0]
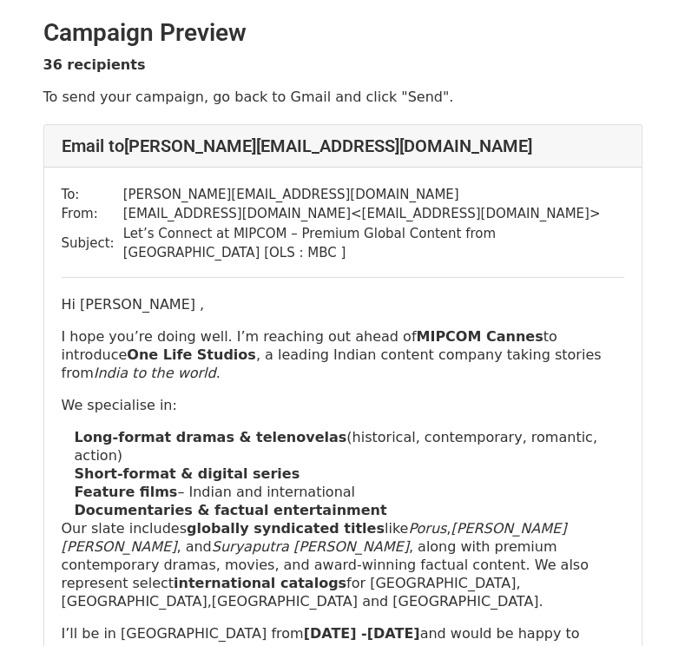
drag, startPoint x: 0, startPoint y: 0, endPoint x: 386, endPoint y: 382, distance: 543.0
click at [386, 382] on div "Hi Syed , I hope you’re doing well. I’m reaching out ahead of MIPCOM Cannes to …" at bounding box center [343, 546] width 563 height 503
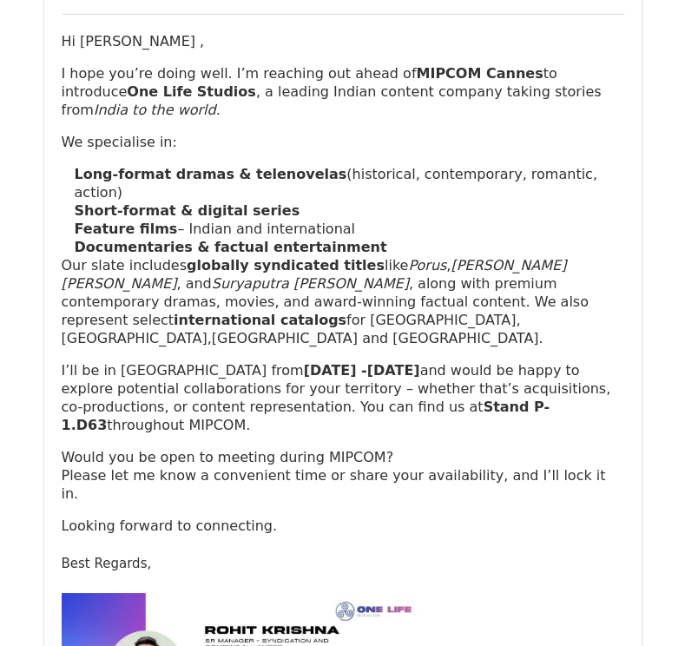
scroll to position [3033, 0]
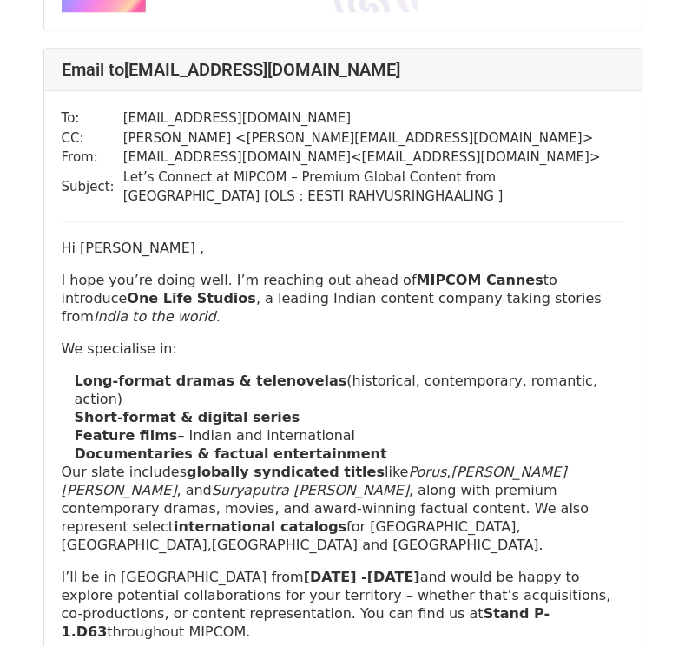
scroll to position [1018, 0]
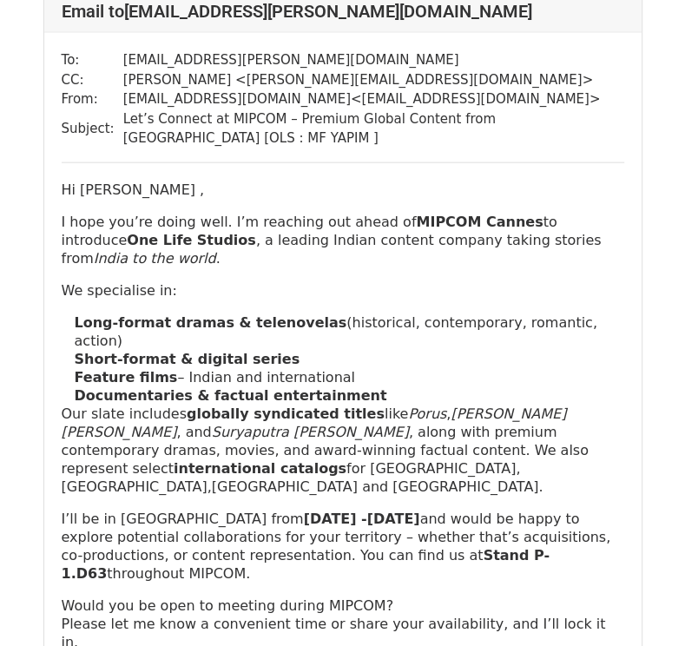
scroll to position [2011, 0]
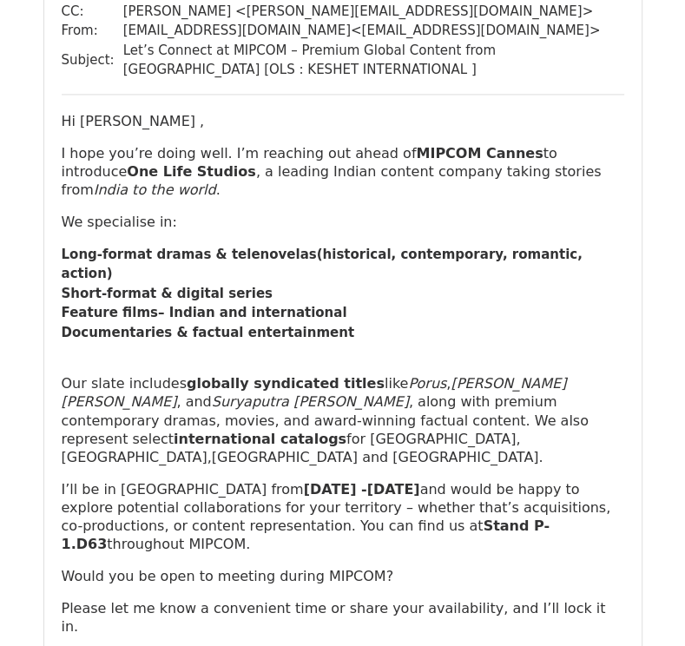
scroll to position [8164, 0]
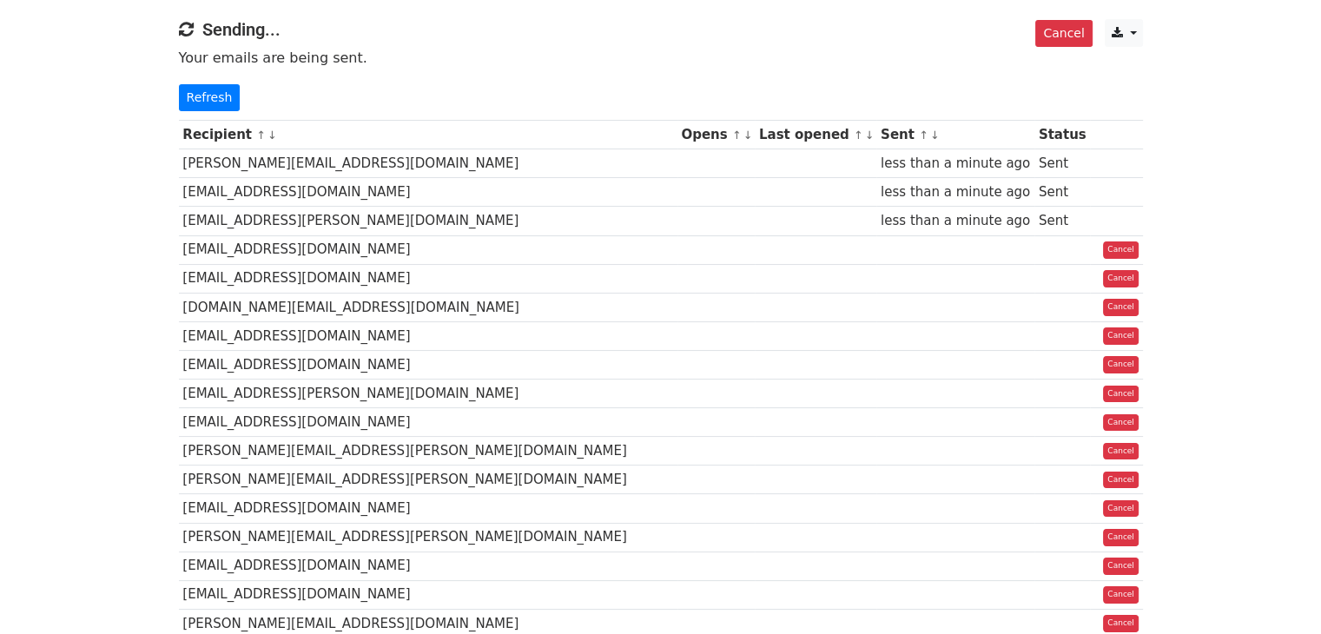
scroll to position [174, 0]
click at [201, 96] on link "Refresh" at bounding box center [210, 96] width 62 height 27
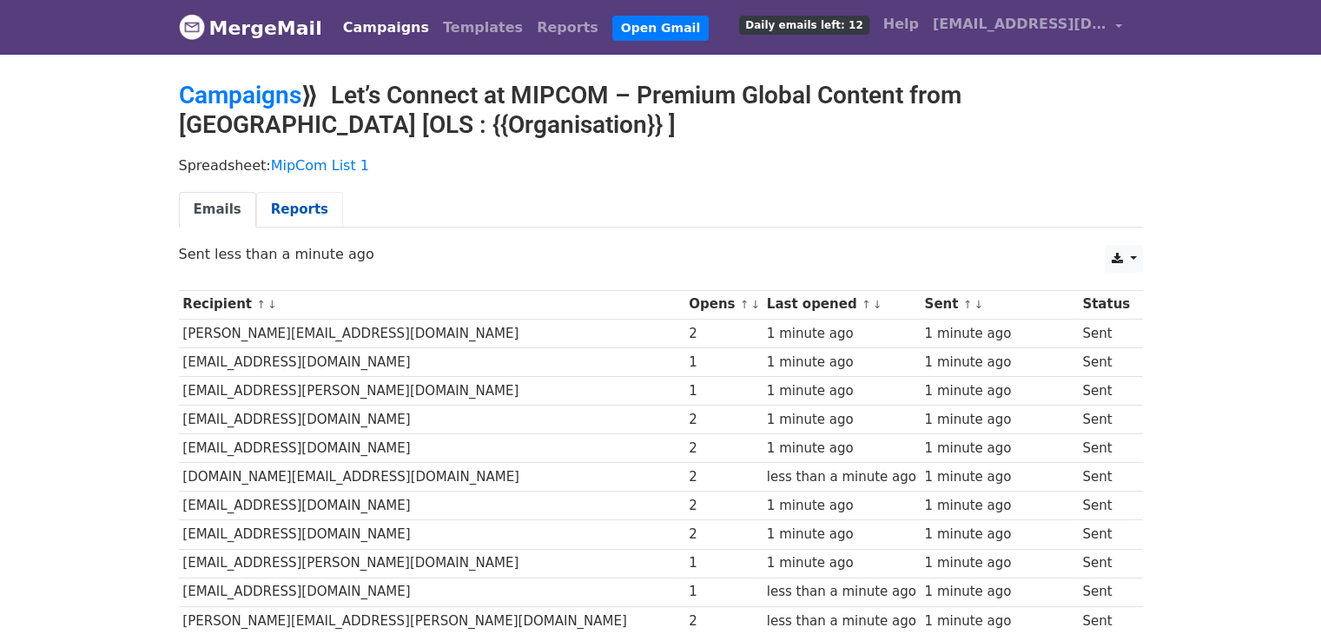
click at [270, 209] on link "Reports" at bounding box center [299, 210] width 87 height 36
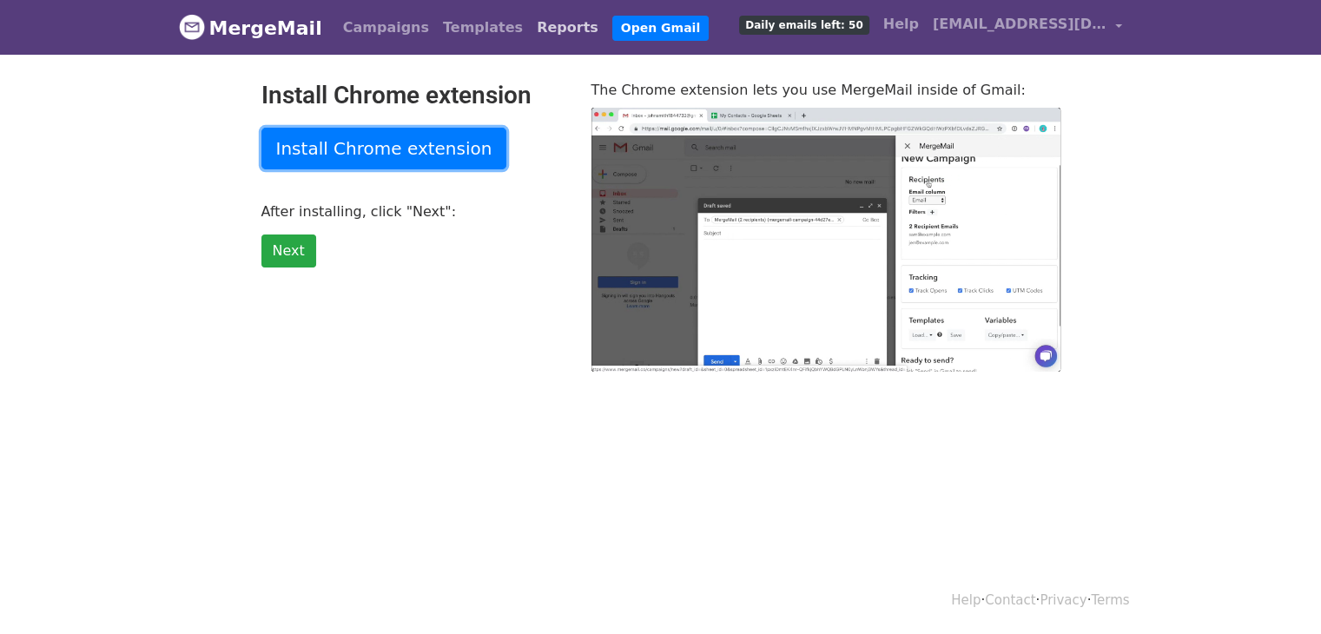
type input "1.8"
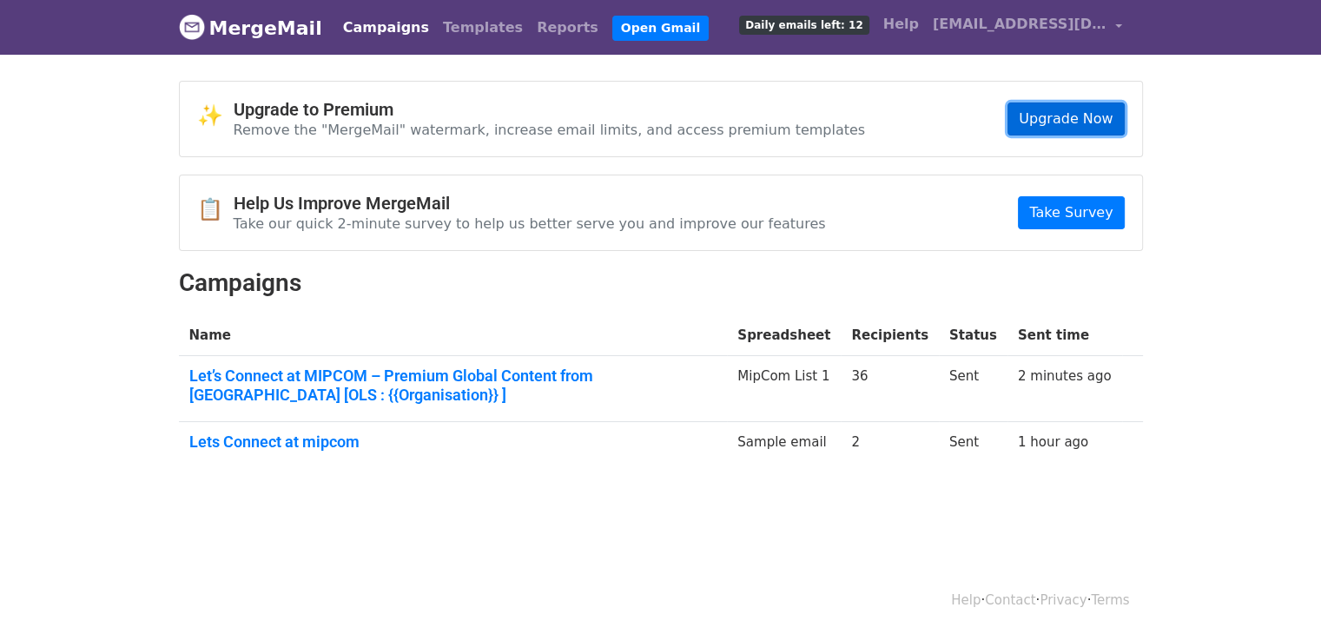
click at [1053, 121] on link "Upgrade Now" at bounding box center [1066, 119] width 116 height 33
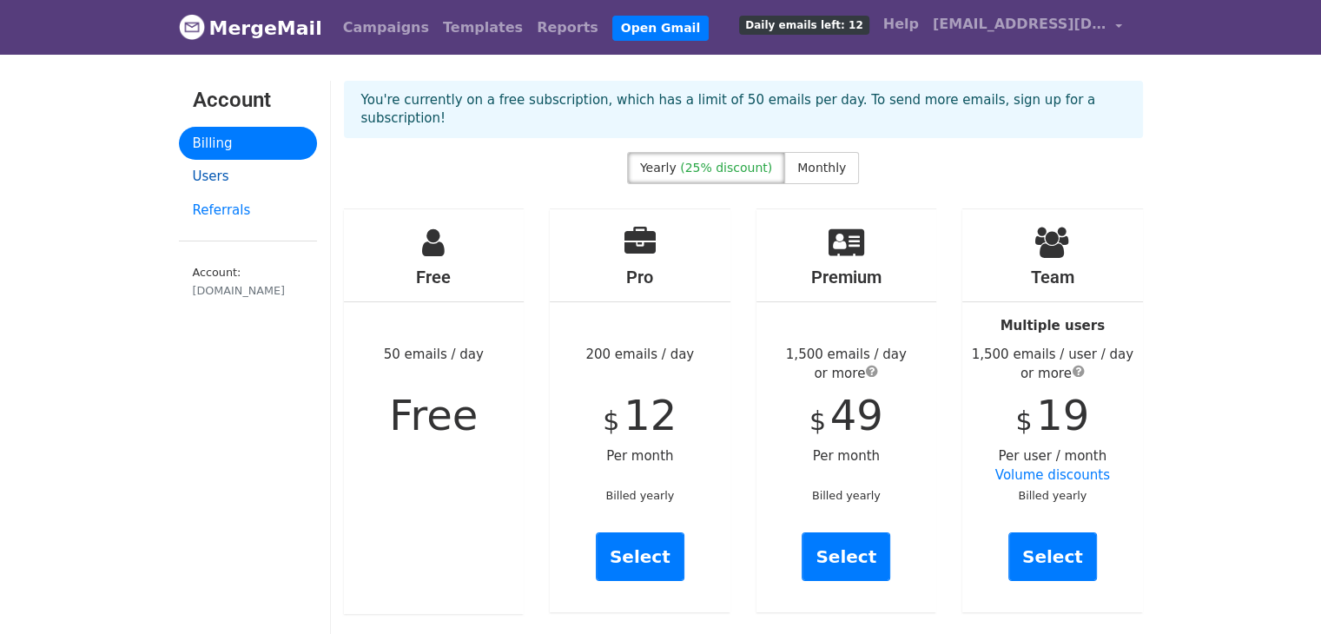
click at [212, 183] on link "Users" at bounding box center [248, 177] width 138 height 34
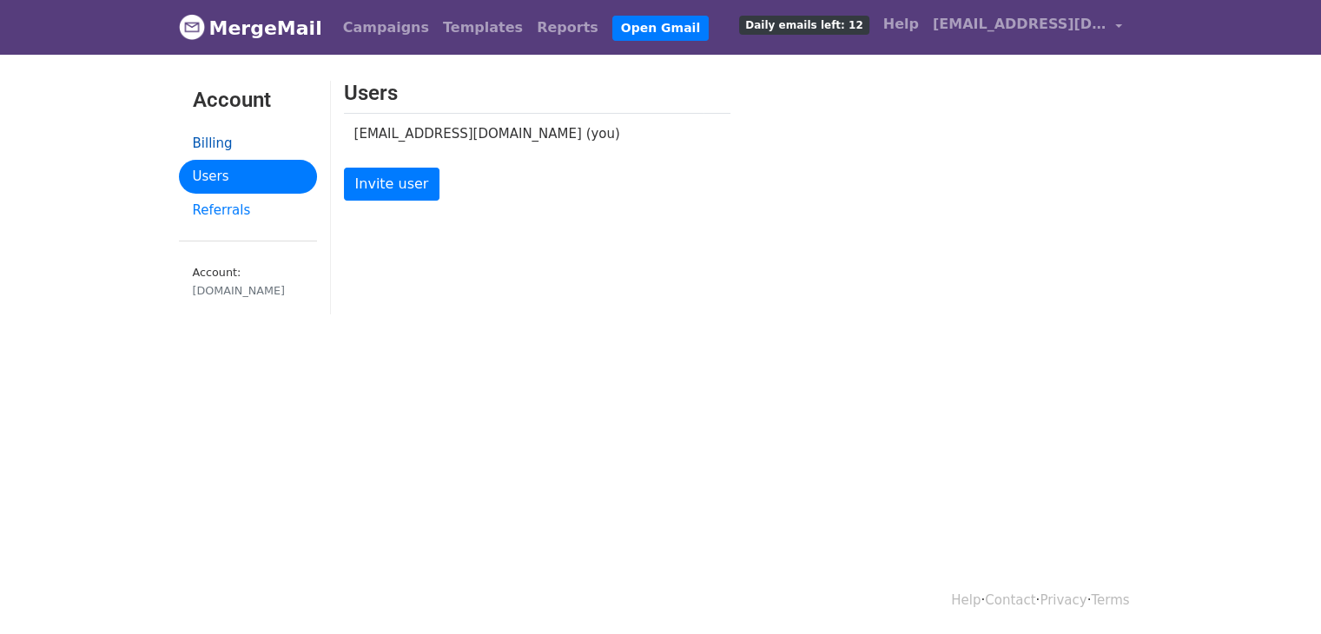
click at [225, 136] on link "Billing" at bounding box center [248, 144] width 138 height 34
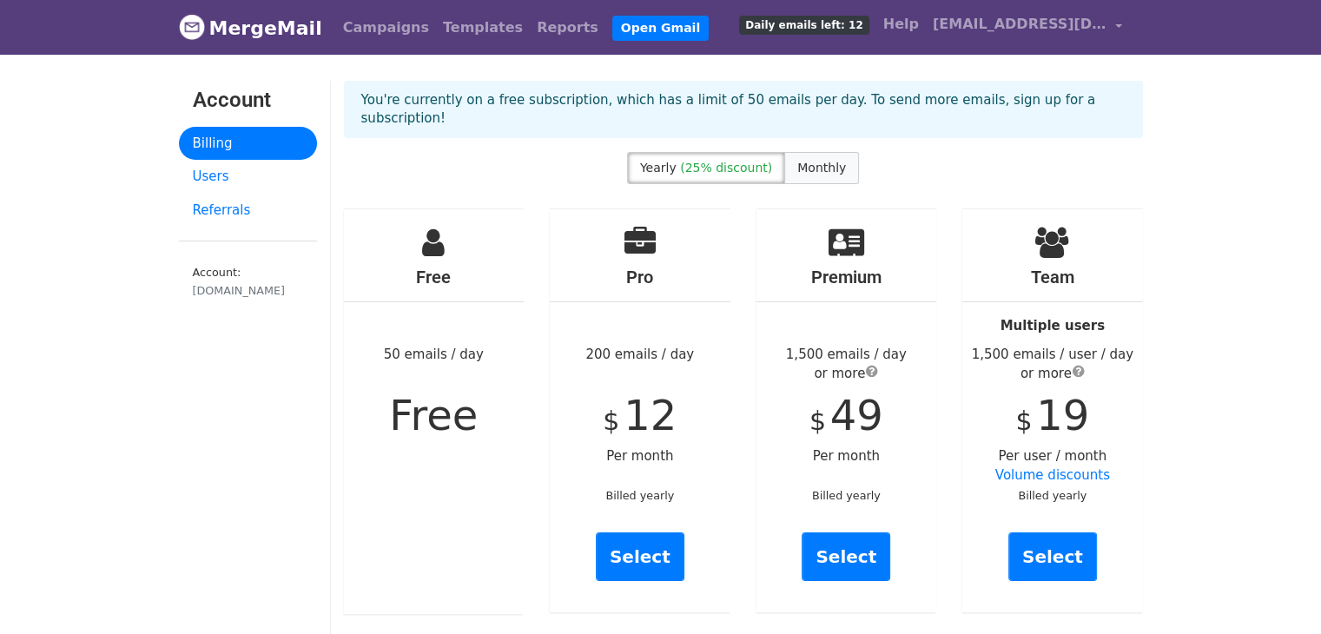
click at [814, 161] on span "Monthly" at bounding box center [821, 168] width 49 height 14
click at [211, 213] on link "Referrals" at bounding box center [248, 211] width 138 height 34
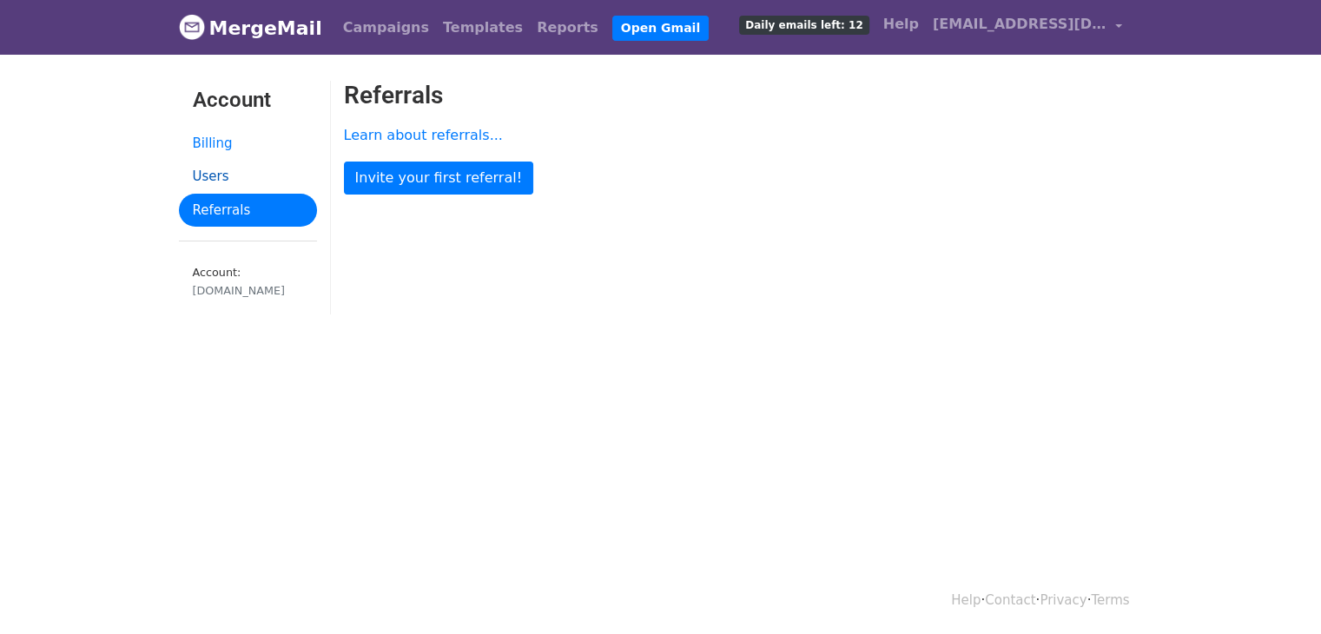
click at [258, 178] on link "Users" at bounding box center [248, 177] width 138 height 34
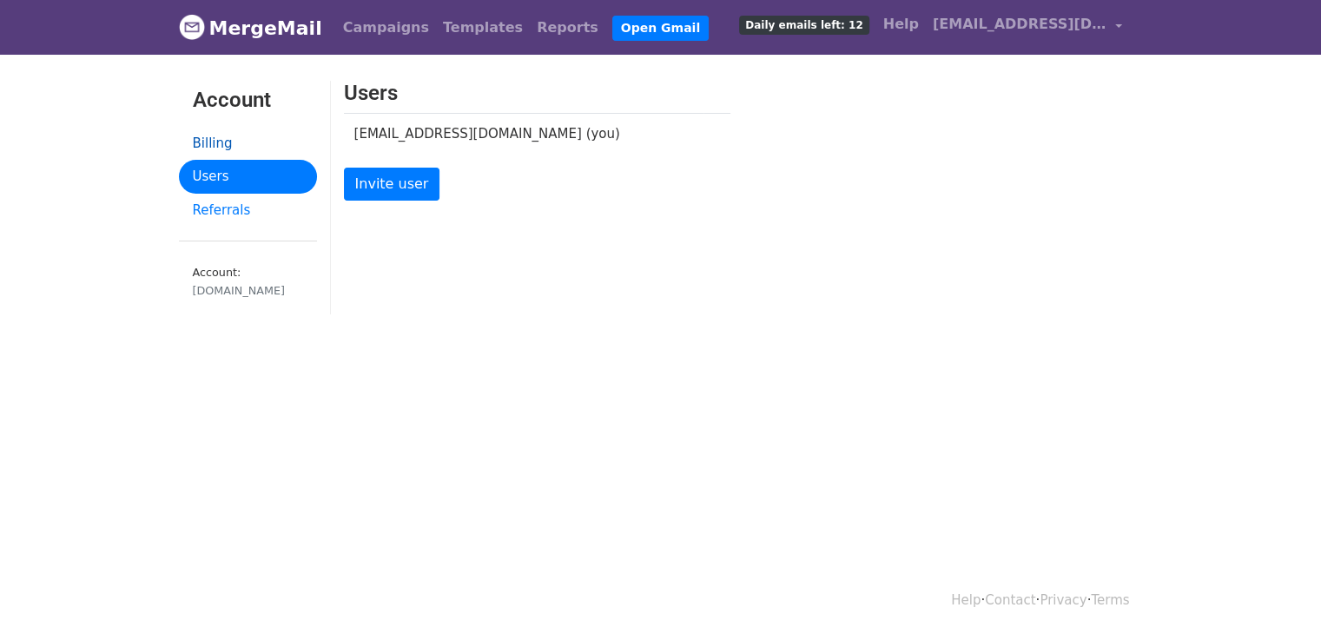
click at [235, 152] on link "Billing" at bounding box center [248, 144] width 138 height 34
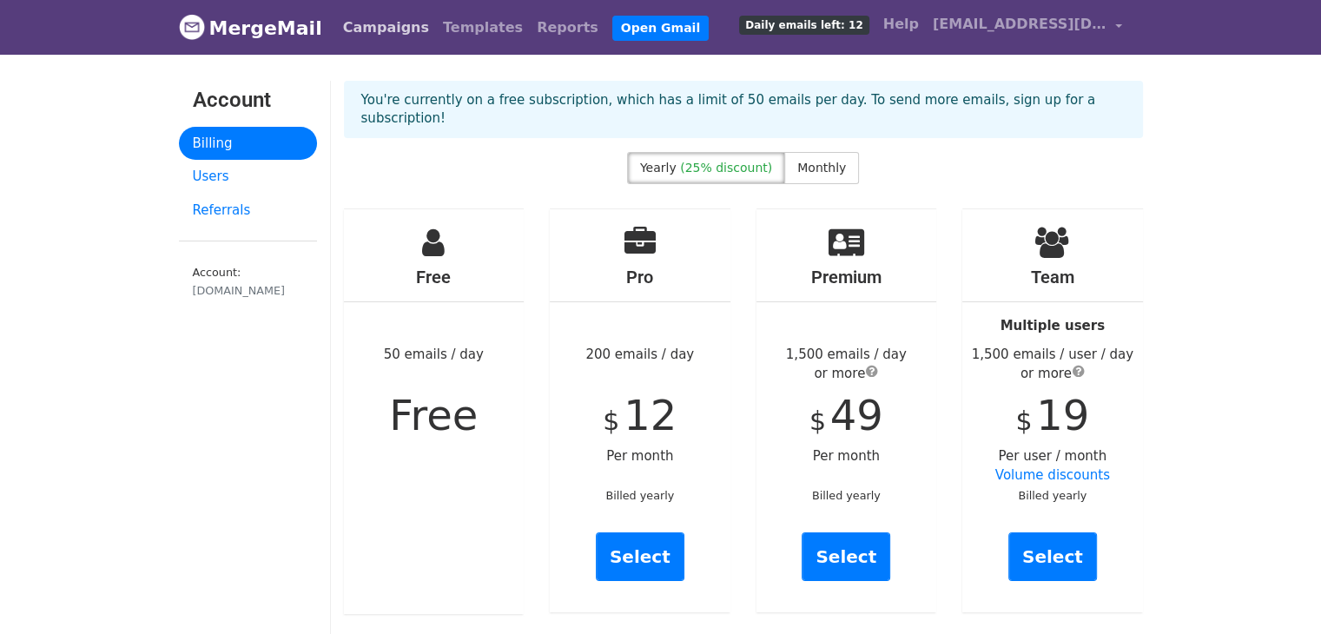
click at [358, 26] on link "Campaigns" at bounding box center [386, 27] width 100 height 35
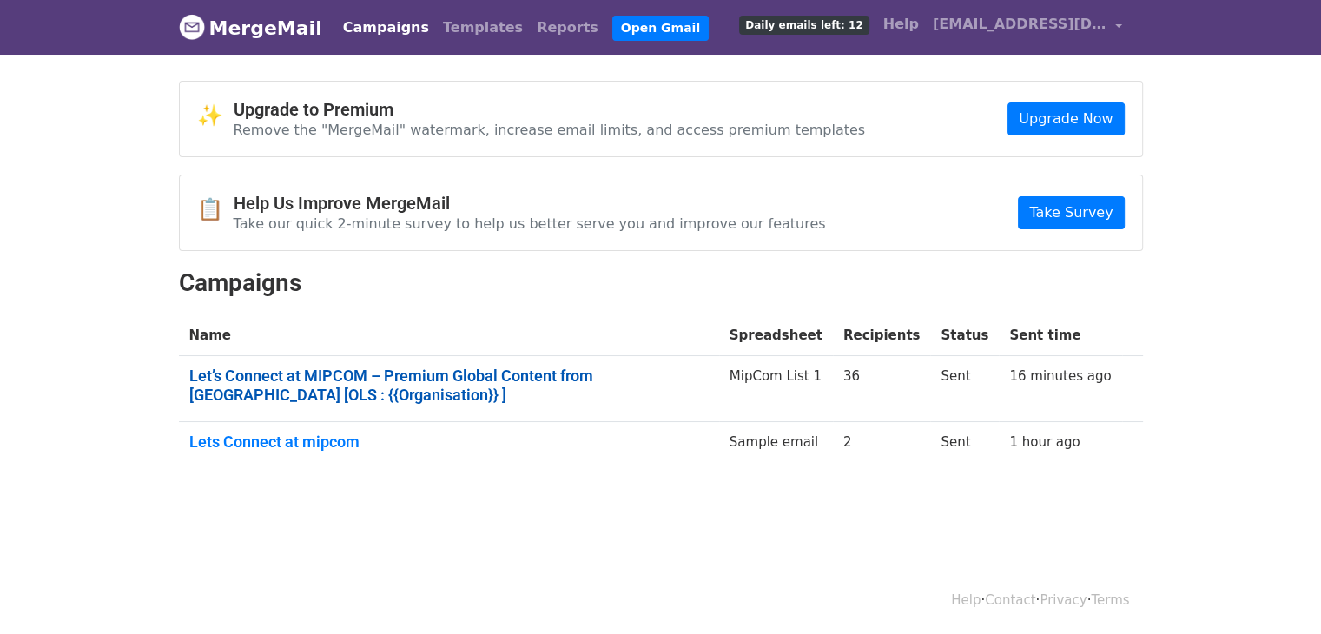
click at [646, 373] on link "Let’s Connect at MIPCOM – Premium Global Content from [GEOGRAPHIC_DATA] [OLS : …" at bounding box center [448, 385] width 519 height 37
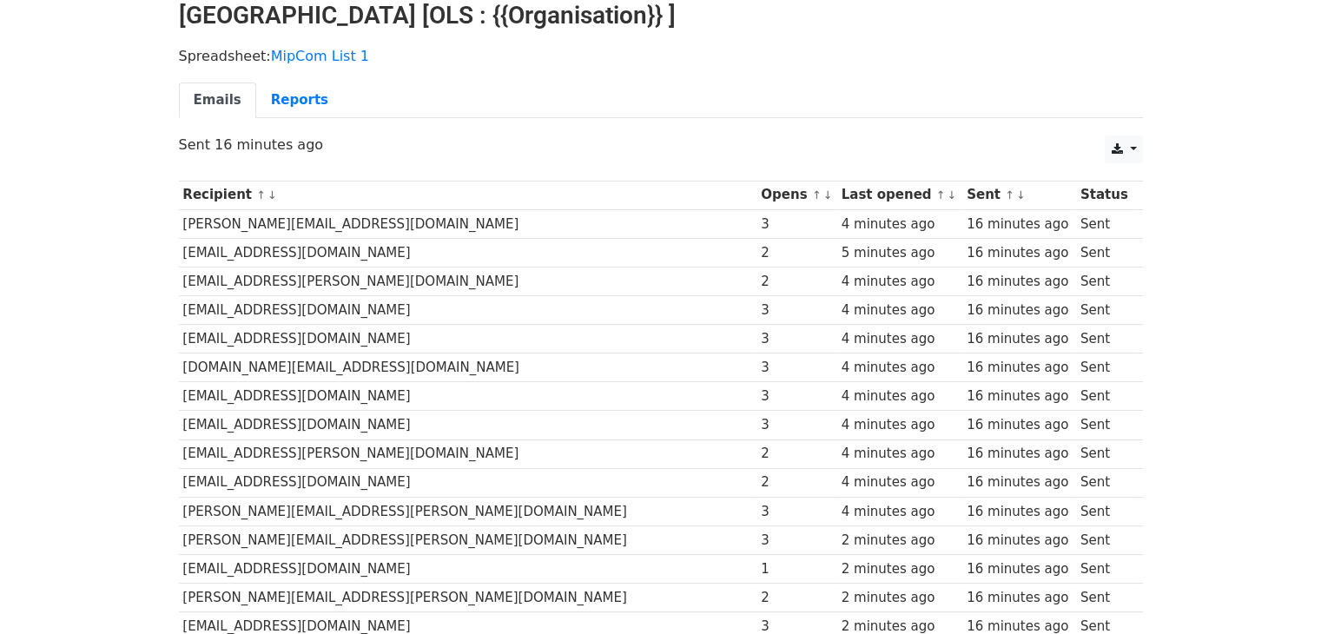
scroll to position [231, 0]
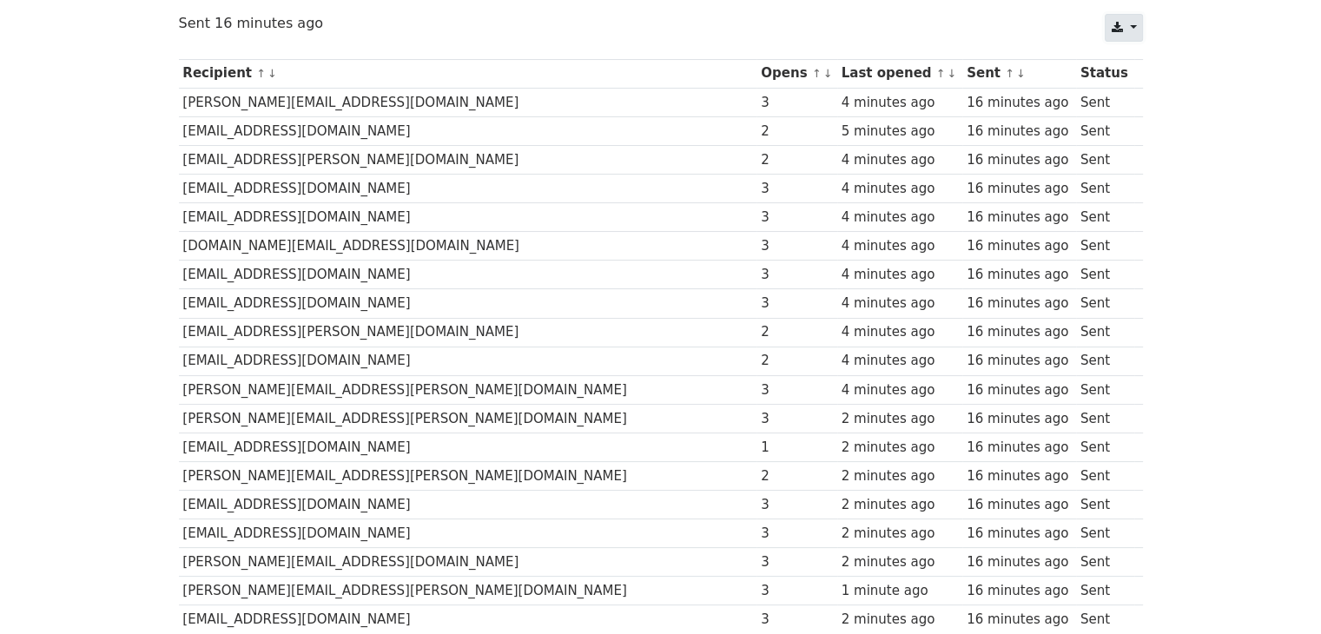
click at [1132, 32] on link at bounding box center [1123, 28] width 37 height 28
click at [1143, 83] on link "Excel" at bounding box center [1145, 95] width 78 height 28
